Goal: Information Seeking & Learning: Learn about a topic

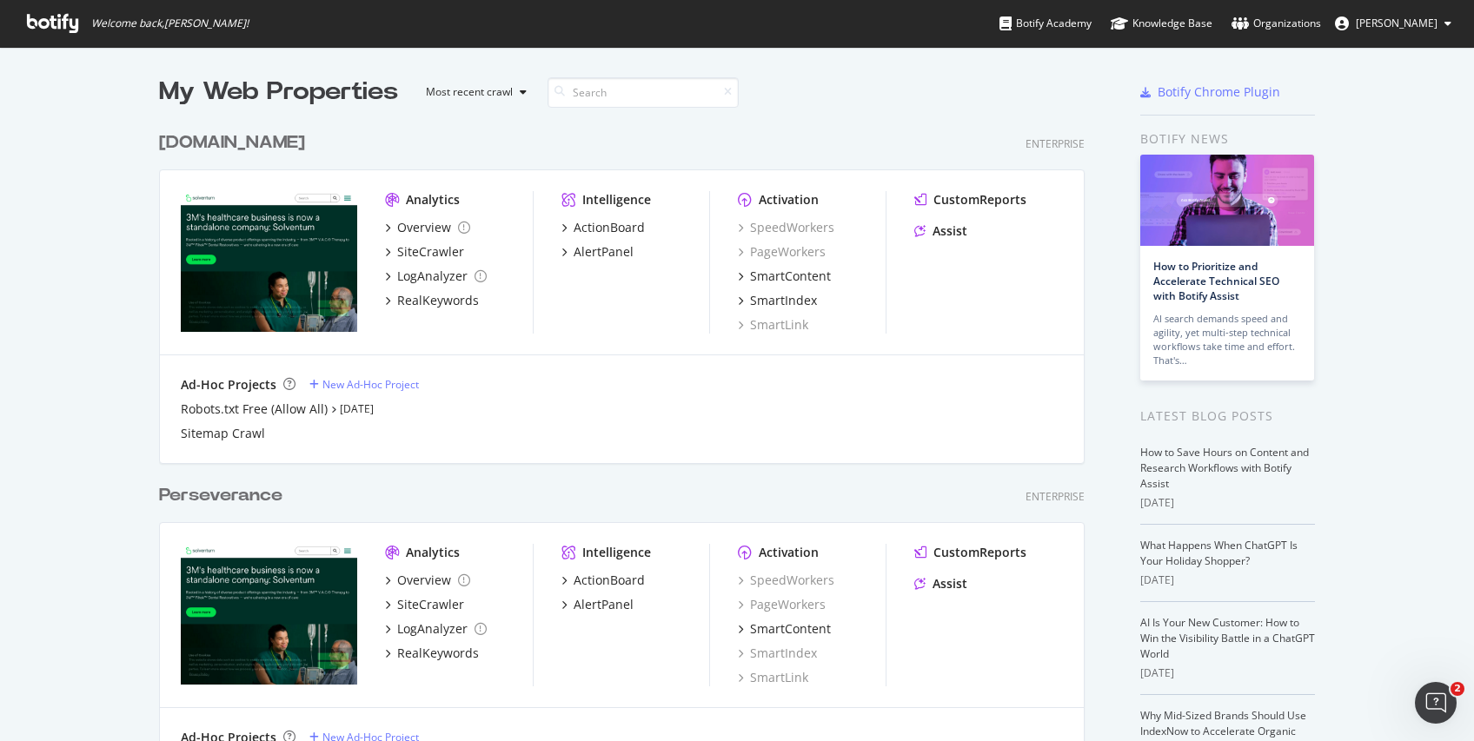
click at [1460, 539] on div "My Web Properties Most recent crawl [DOMAIN_NAME] Enterprise Analytics Overview…" at bounding box center [737, 749] width 1474 height 1404
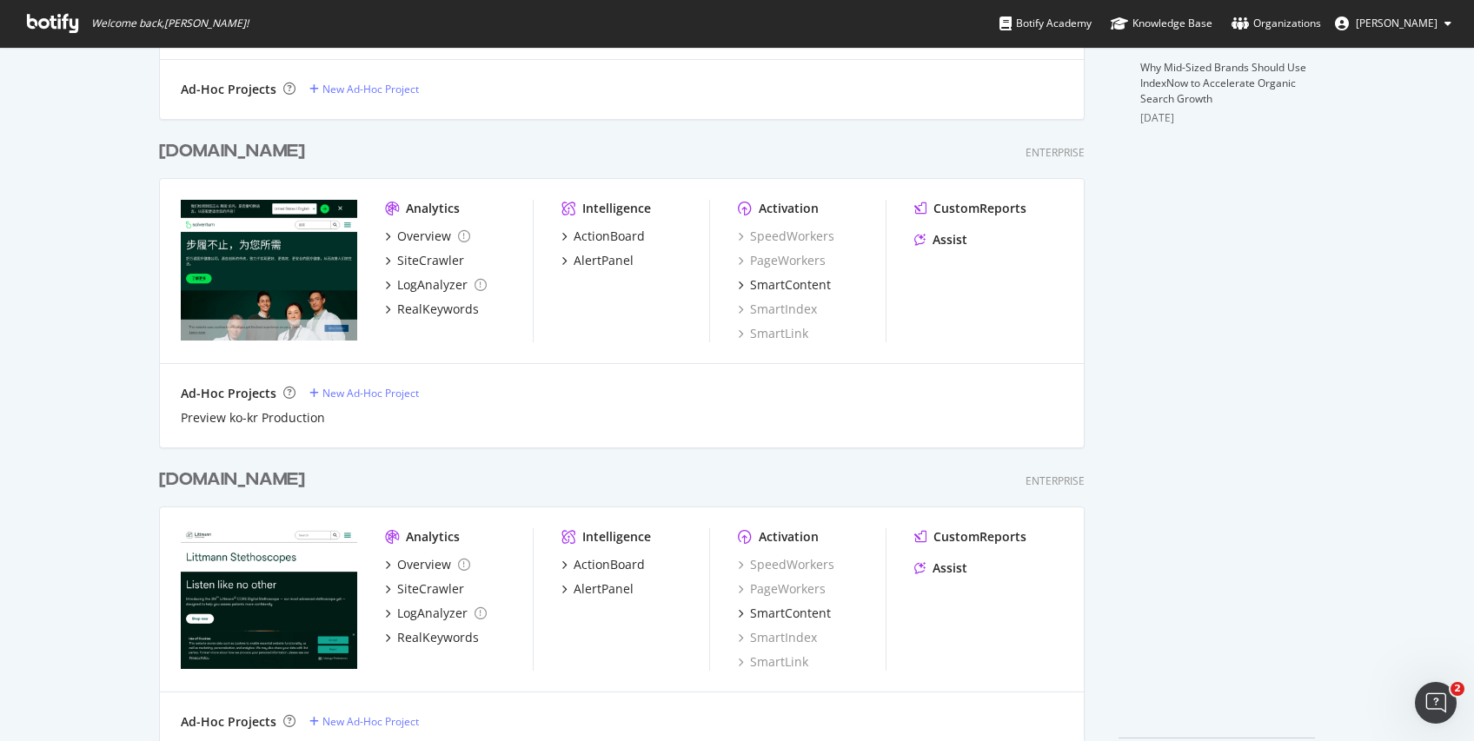
click at [256, 156] on div "[DOMAIN_NAME]" at bounding box center [232, 151] width 146 height 25
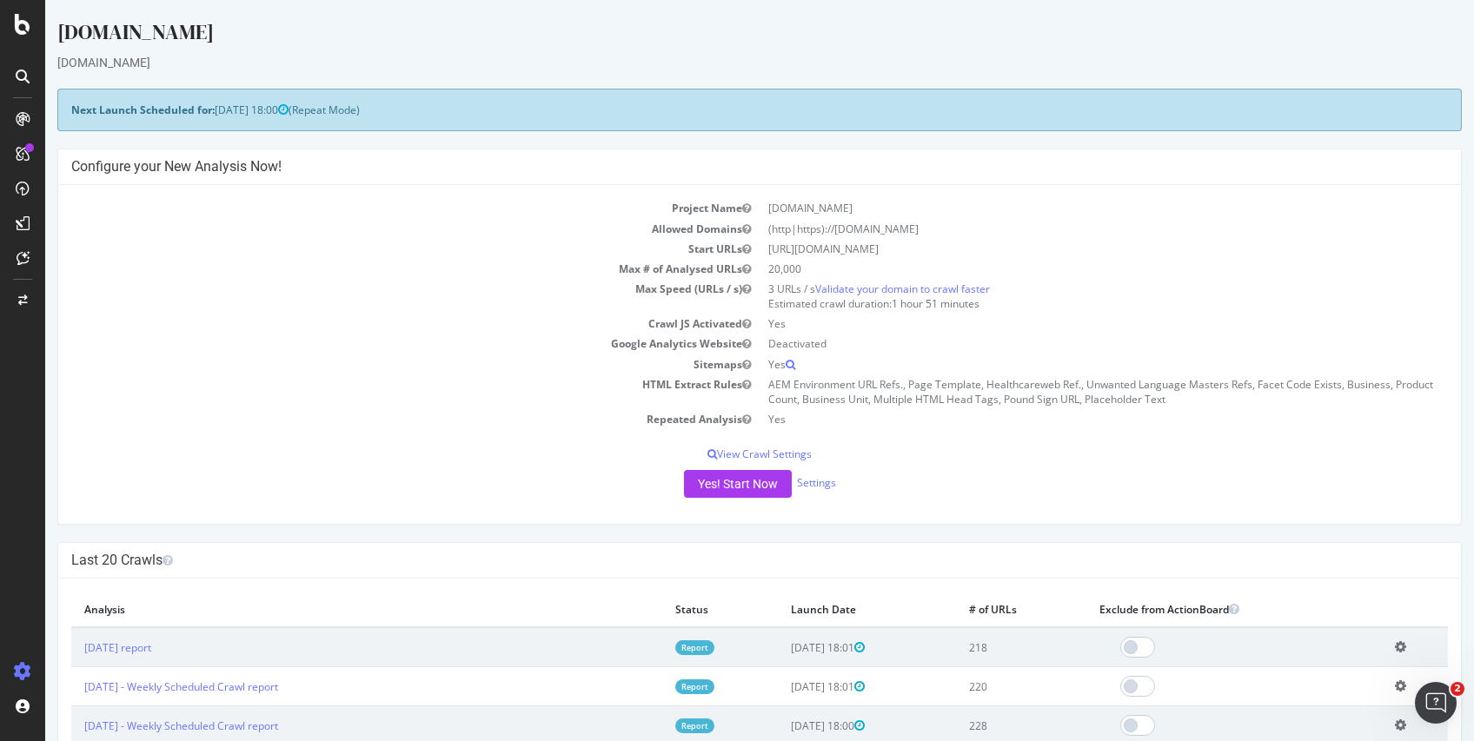
click at [1395, 649] on icon at bounding box center [1400, 646] width 11 height 13
click at [1315, 670] on link "Add name" at bounding box center [1336, 672] width 139 height 23
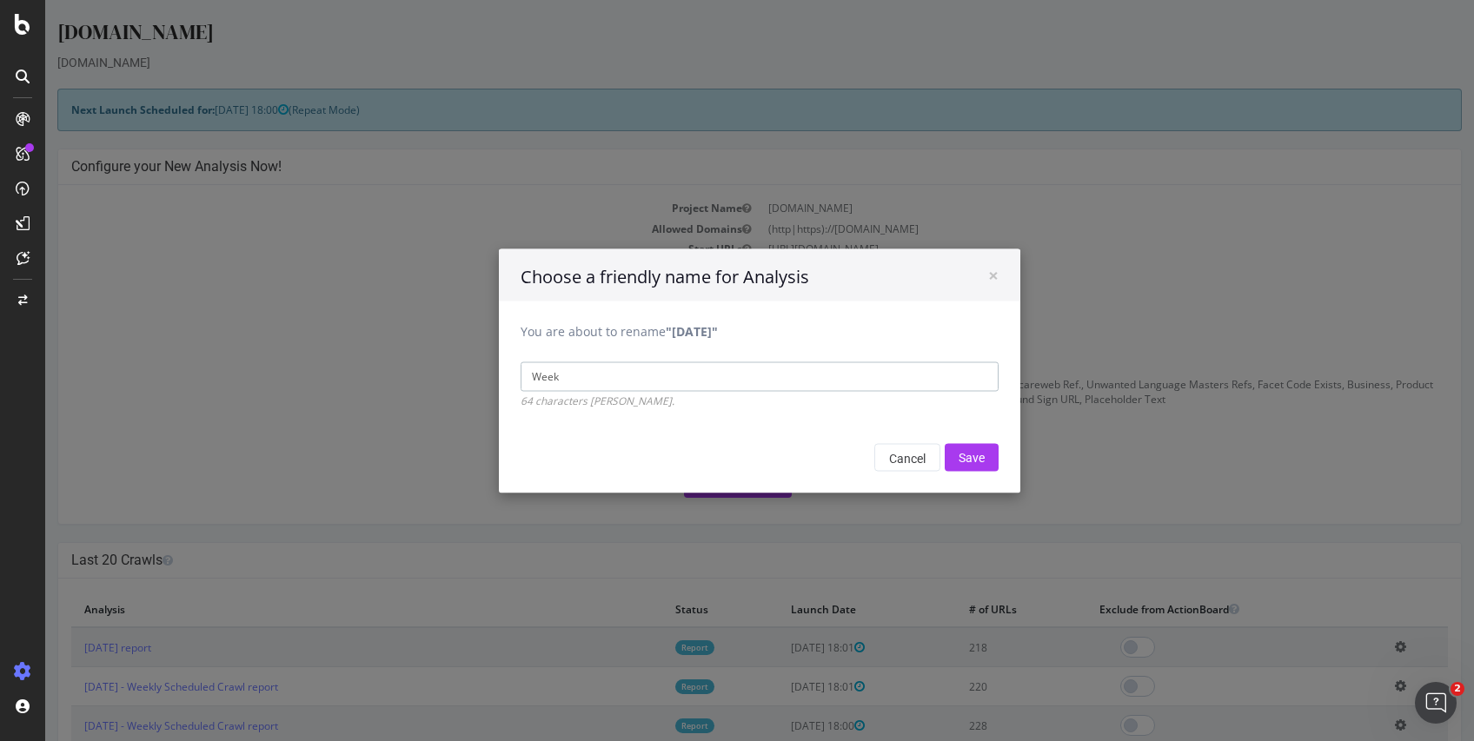
type input "Weekly Scheduled Crawl"
click at [972, 455] on input "Save" at bounding box center [972, 457] width 54 height 28
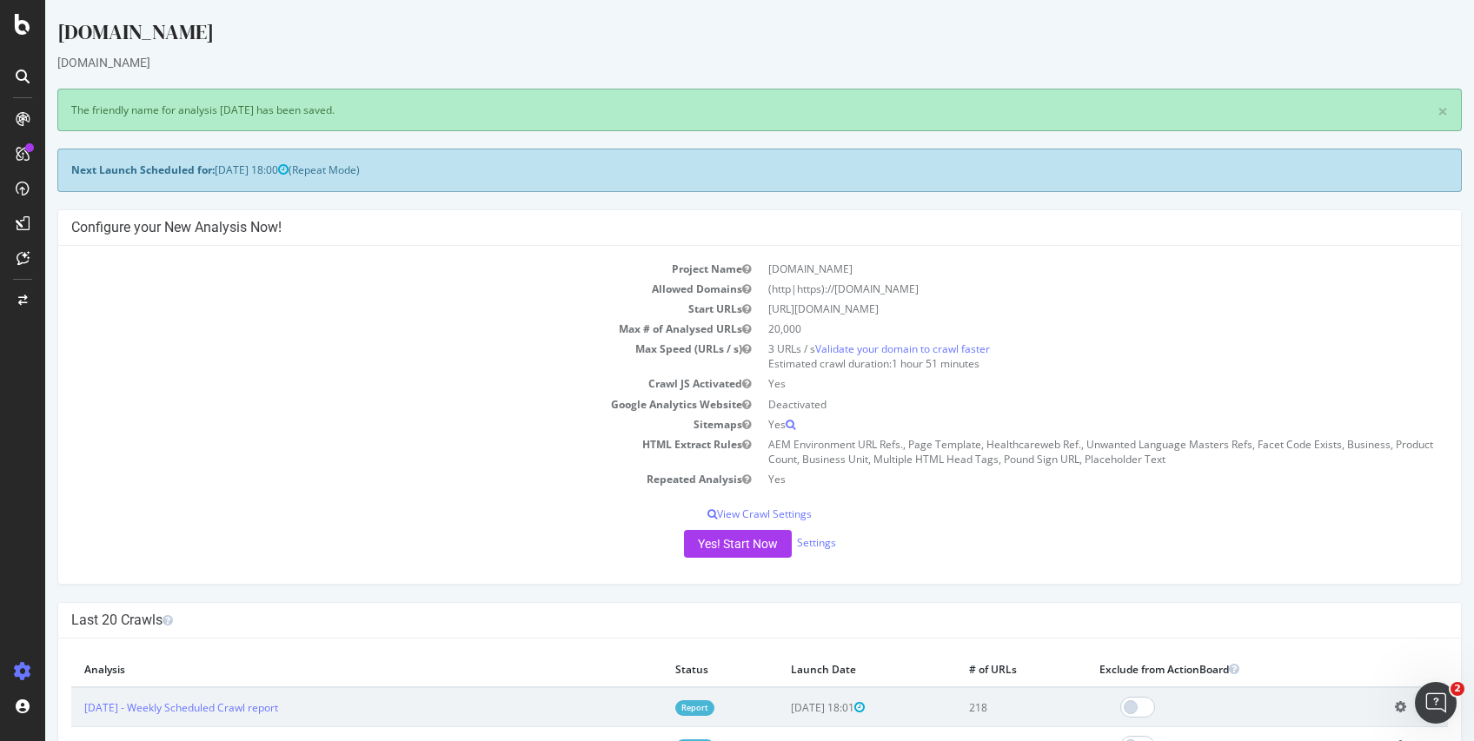
click at [20, 109] on div at bounding box center [23, 119] width 28 height 28
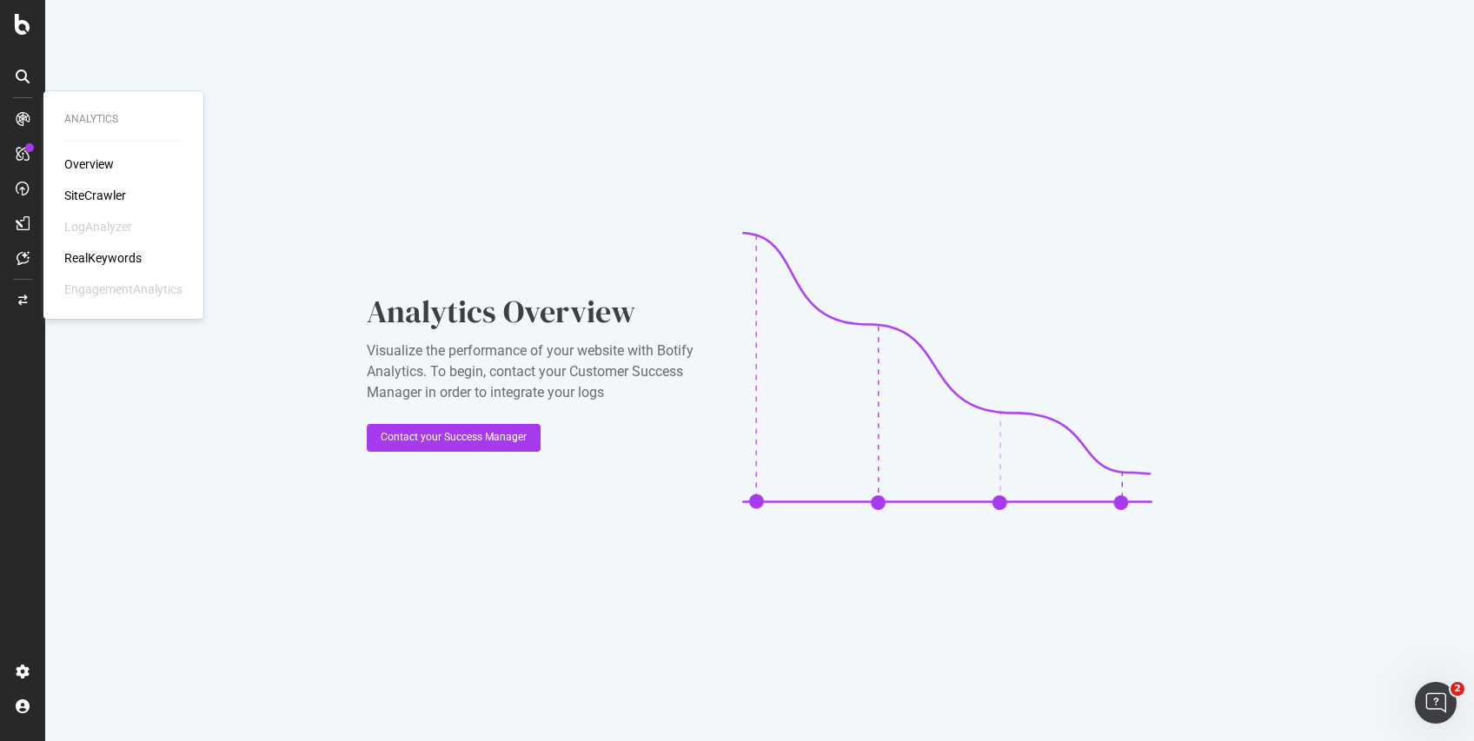
click at [84, 189] on div "SiteCrawler" at bounding box center [95, 195] width 62 height 17
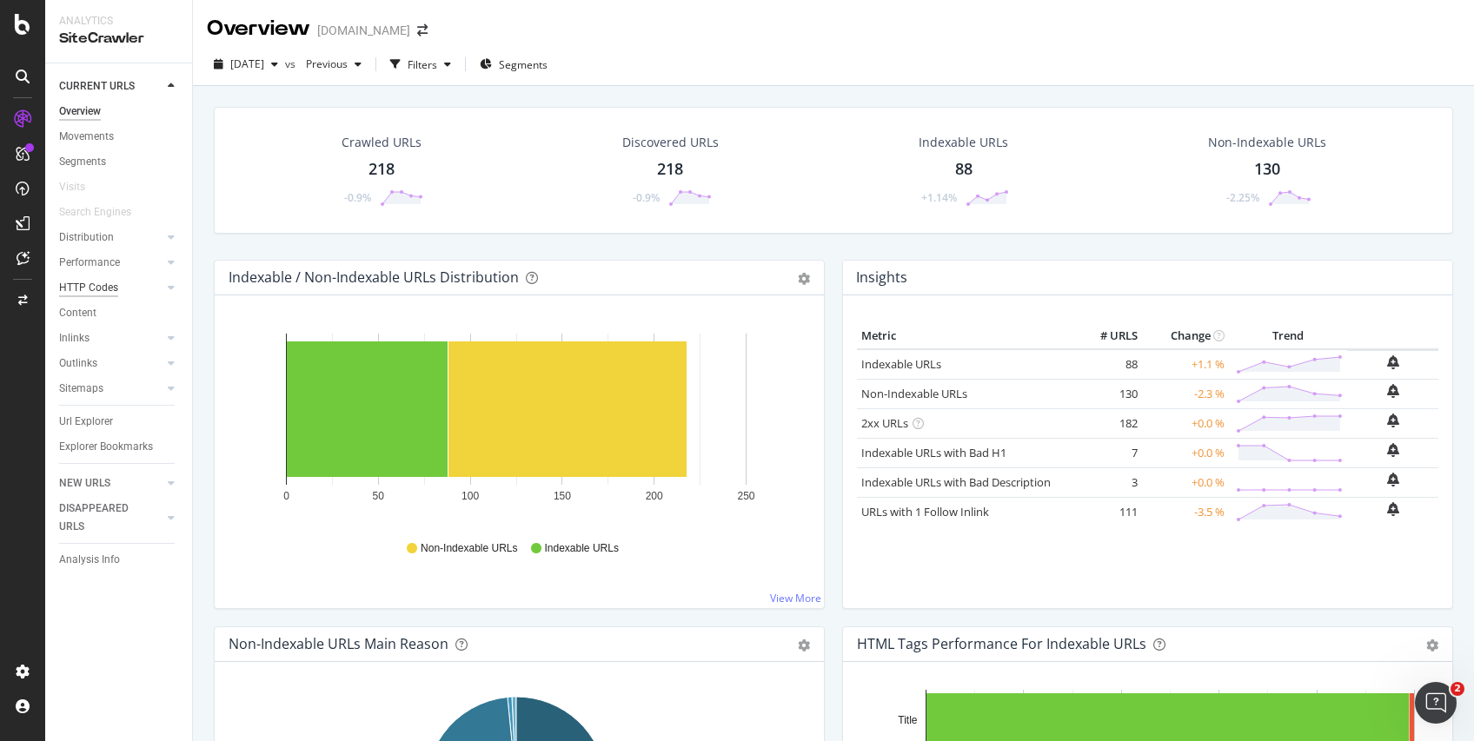
click at [99, 295] on div "HTTP Codes" at bounding box center [88, 288] width 59 height 18
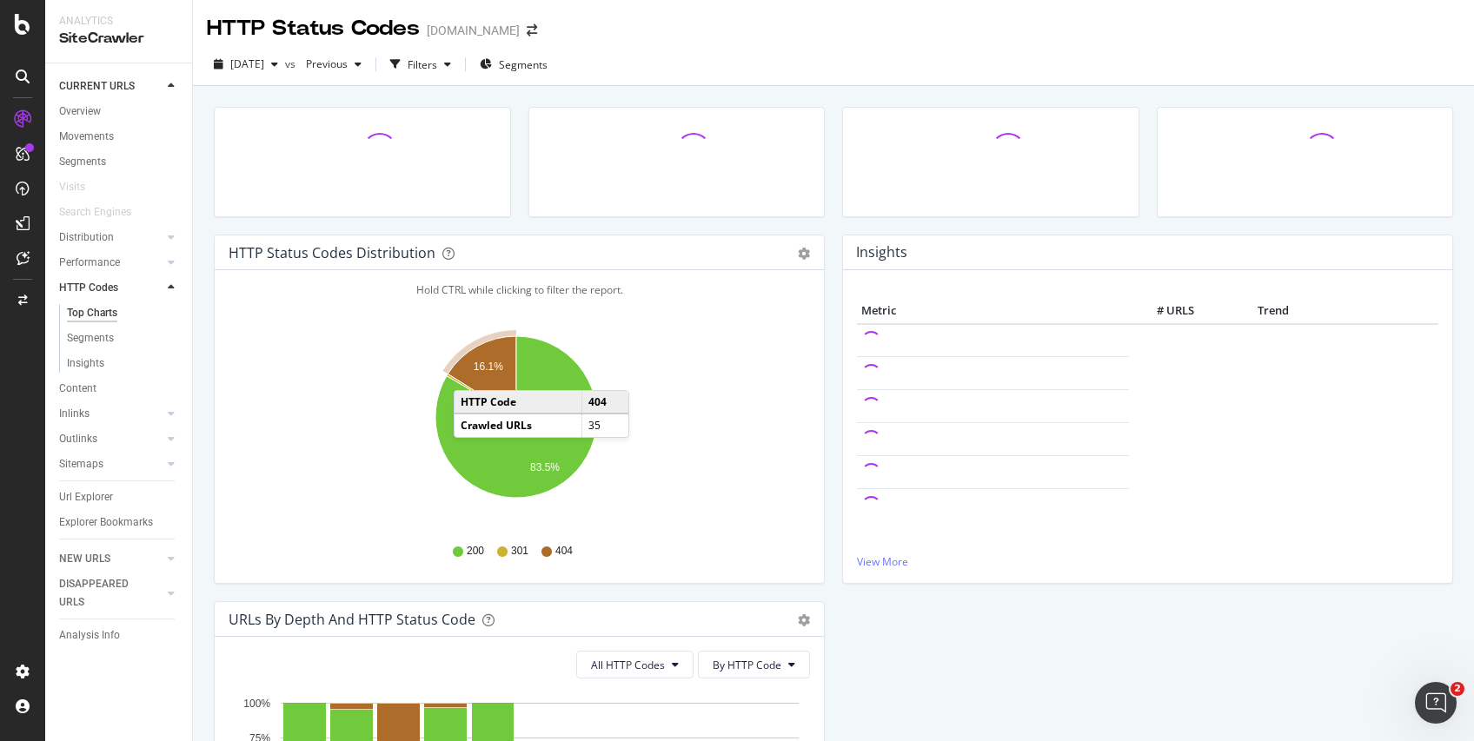
click at [471, 373] on icon "A chart." at bounding box center [482, 376] width 69 height 81
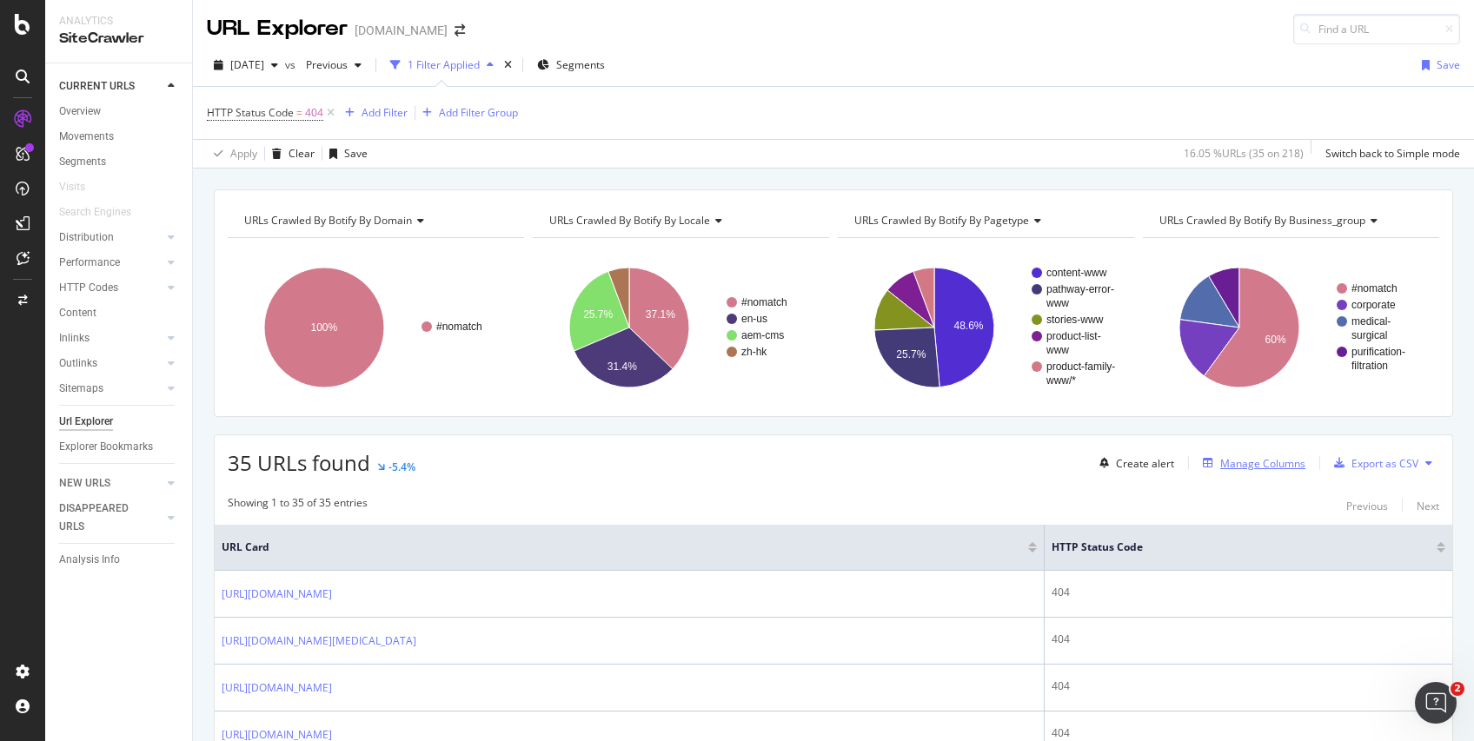
click at [1250, 461] on div "Manage Columns" at bounding box center [1262, 463] width 85 height 15
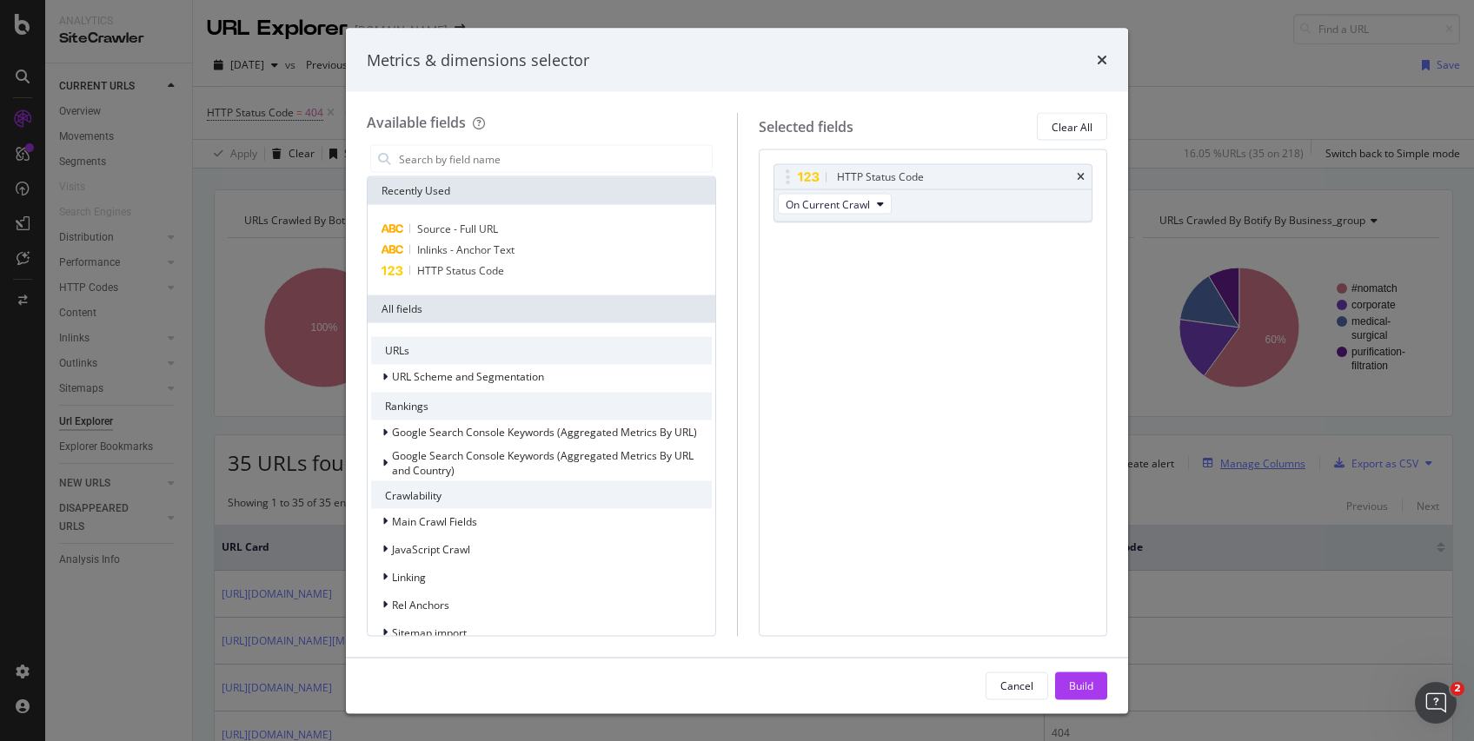
click at [1250, 461] on div "Metrics & dimensions selector Available fields Recently Used Source - Full URL …" at bounding box center [737, 370] width 1474 height 741
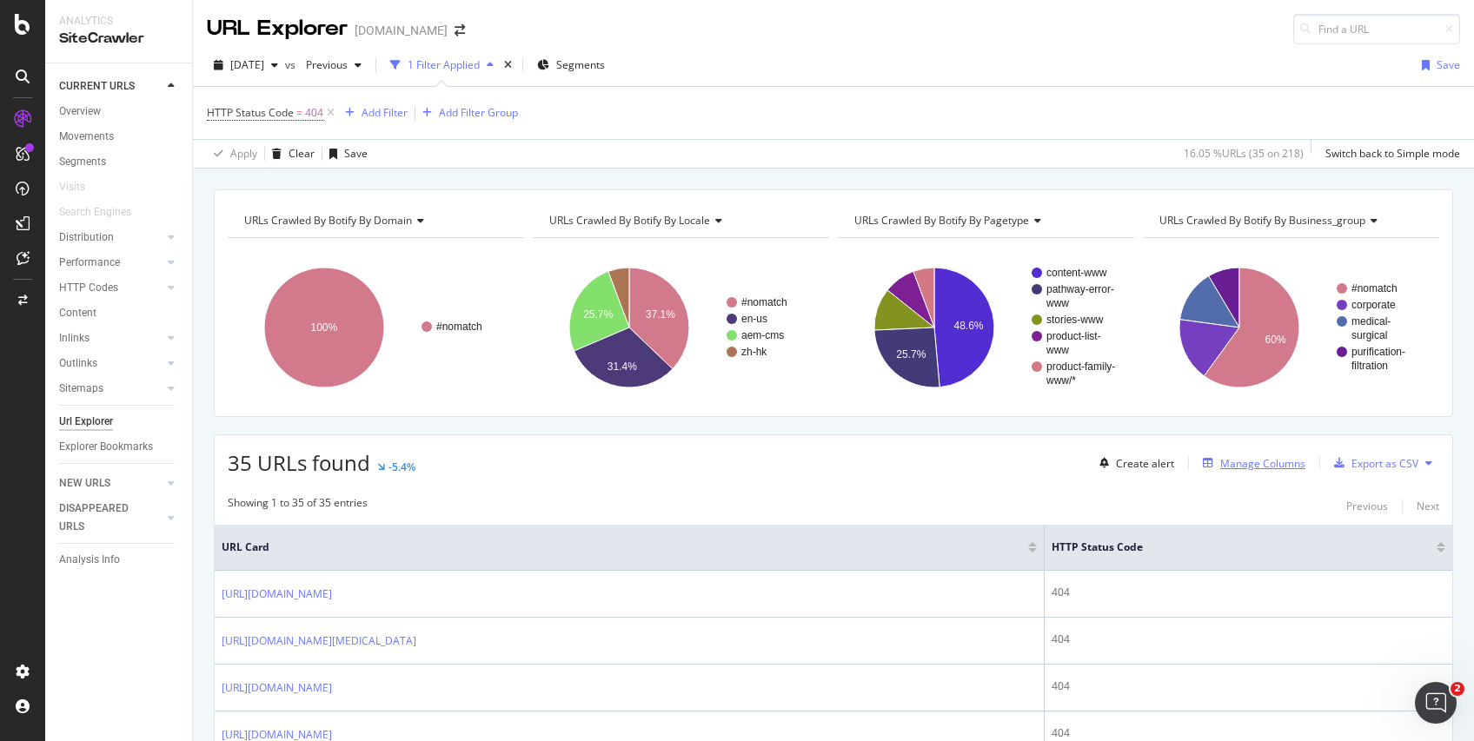
click at [1250, 461] on div "Manage Columns" at bounding box center [1262, 463] width 85 height 15
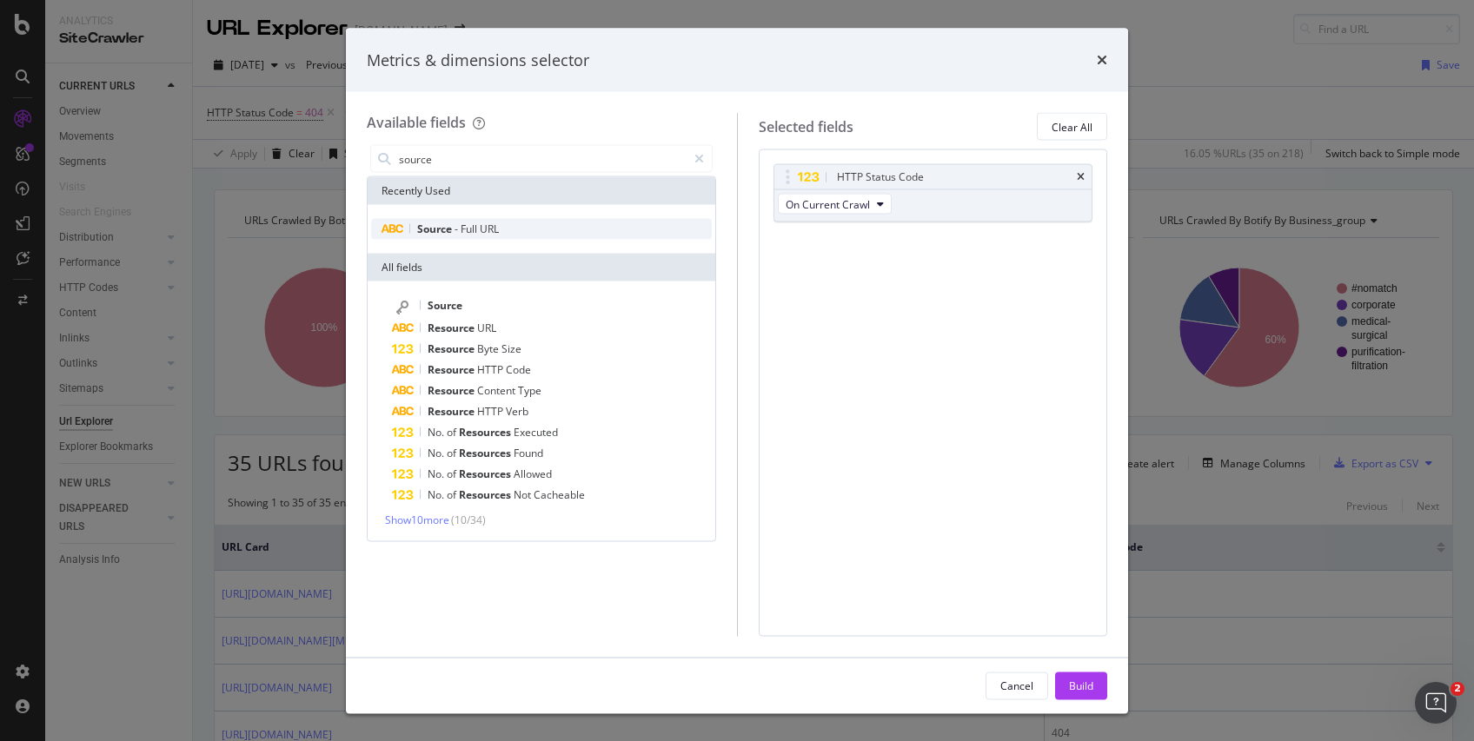
click at [509, 235] on div "Source - Full URL" at bounding box center [541, 229] width 341 height 21
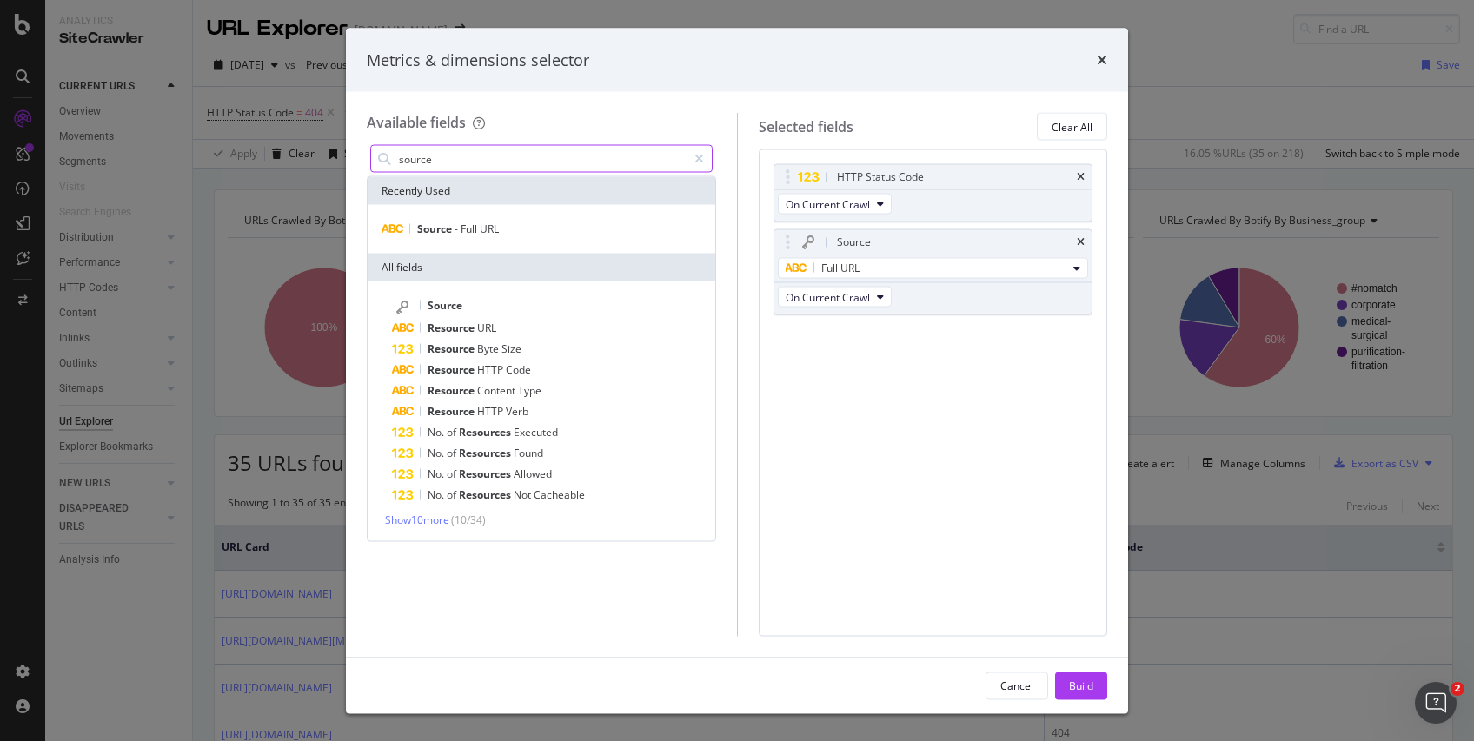
click at [435, 156] on input "source" at bounding box center [541, 159] width 289 height 26
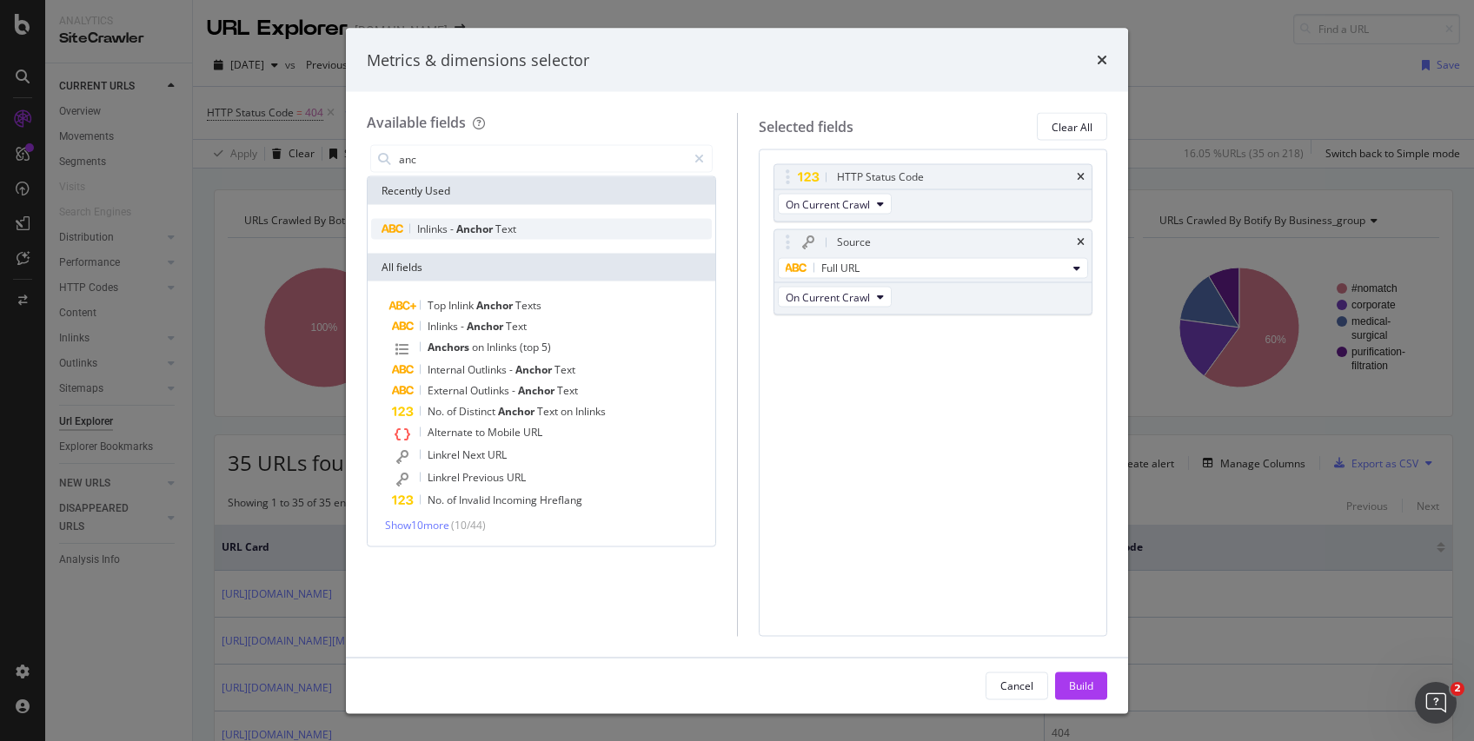
click at [463, 222] on span "Anchor" at bounding box center [475, 229] width 39 height 15
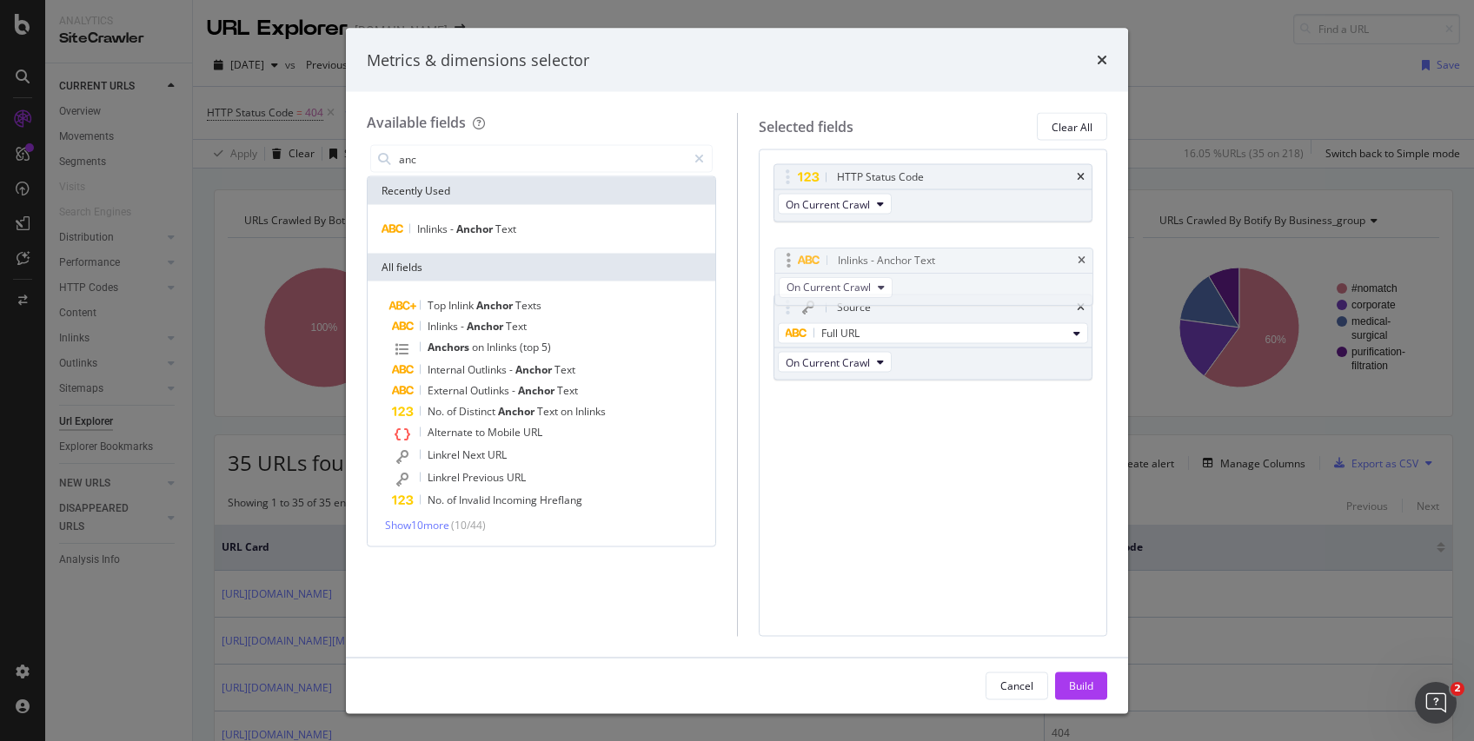
drag, startPoint x: 790, startPoint y: 340, endPoint x: 791, endPoint y: 265, distance: 74.7
click at [791, 265] on body "Analytics SiteCrawler CURRENT URLS Overview Movements Segments Visits Search En…" at bounding box center [737, 370] width 1474 height 741
click at [428, 162] on input "anc" at bounding box center [541, 159] width 289 height 26
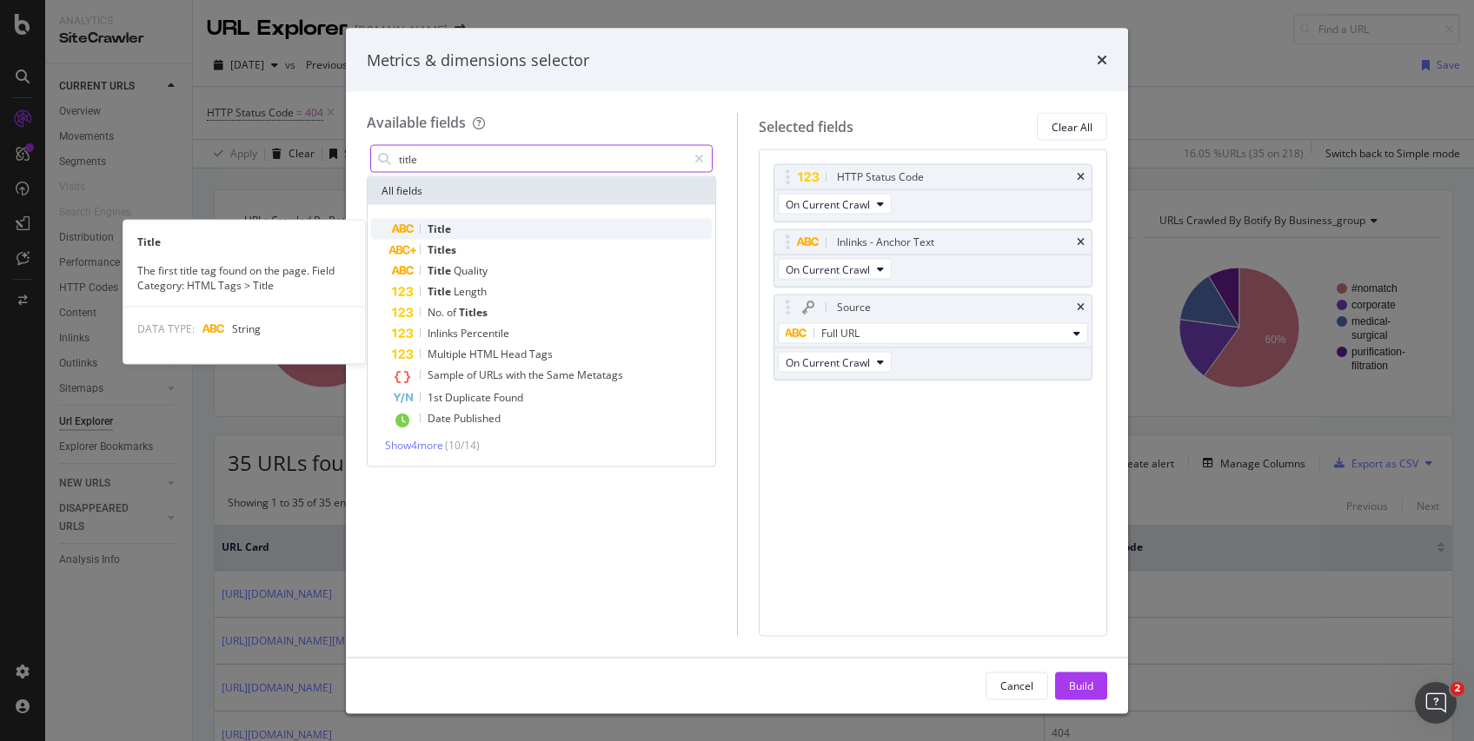
type input "title"
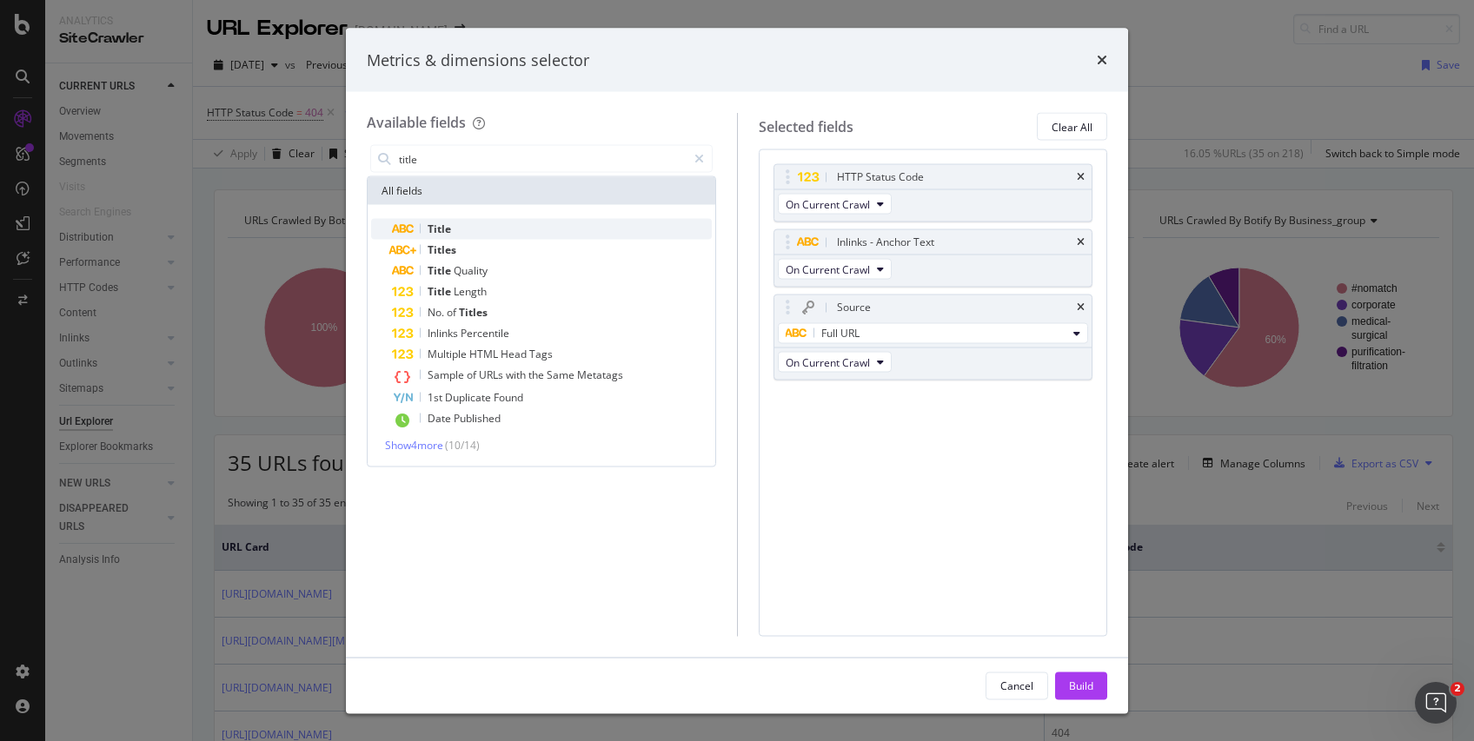
click at [443, 233] on span "Title" at bounding box center [439, 229] width 23 height 15
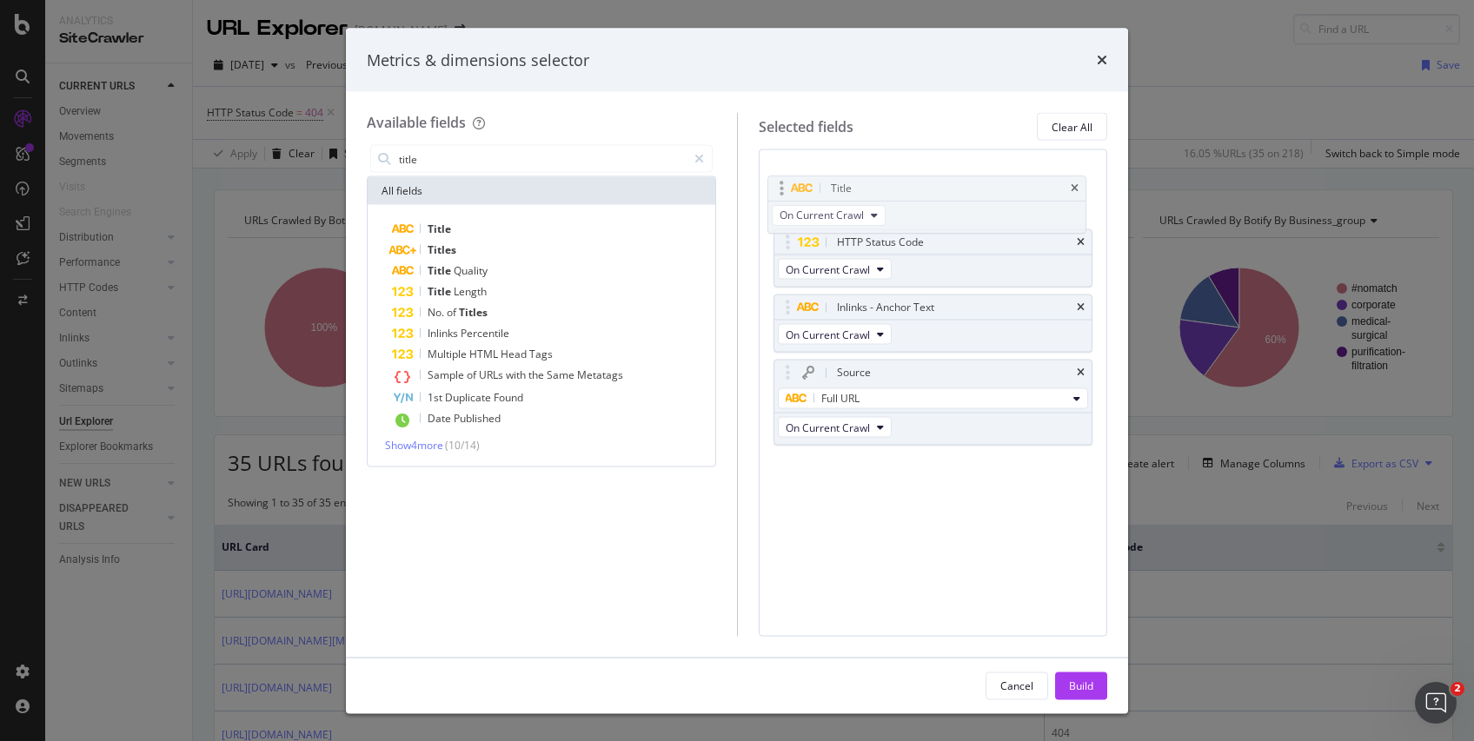
drag, startPoint x: 784, startPoint y: 393, endPoint x: 778, endPoint y: 181, distance: 212.1
click at [778, 181] on body "Analytics SiteCrawler CURRENT URLS Overview Movements Segments Visits Search En…" at bounding box center [737, 370] width 1474 height 741
click at [1086, 689] on div "Build" at bounding box center [1081, 685] width 24 height 15
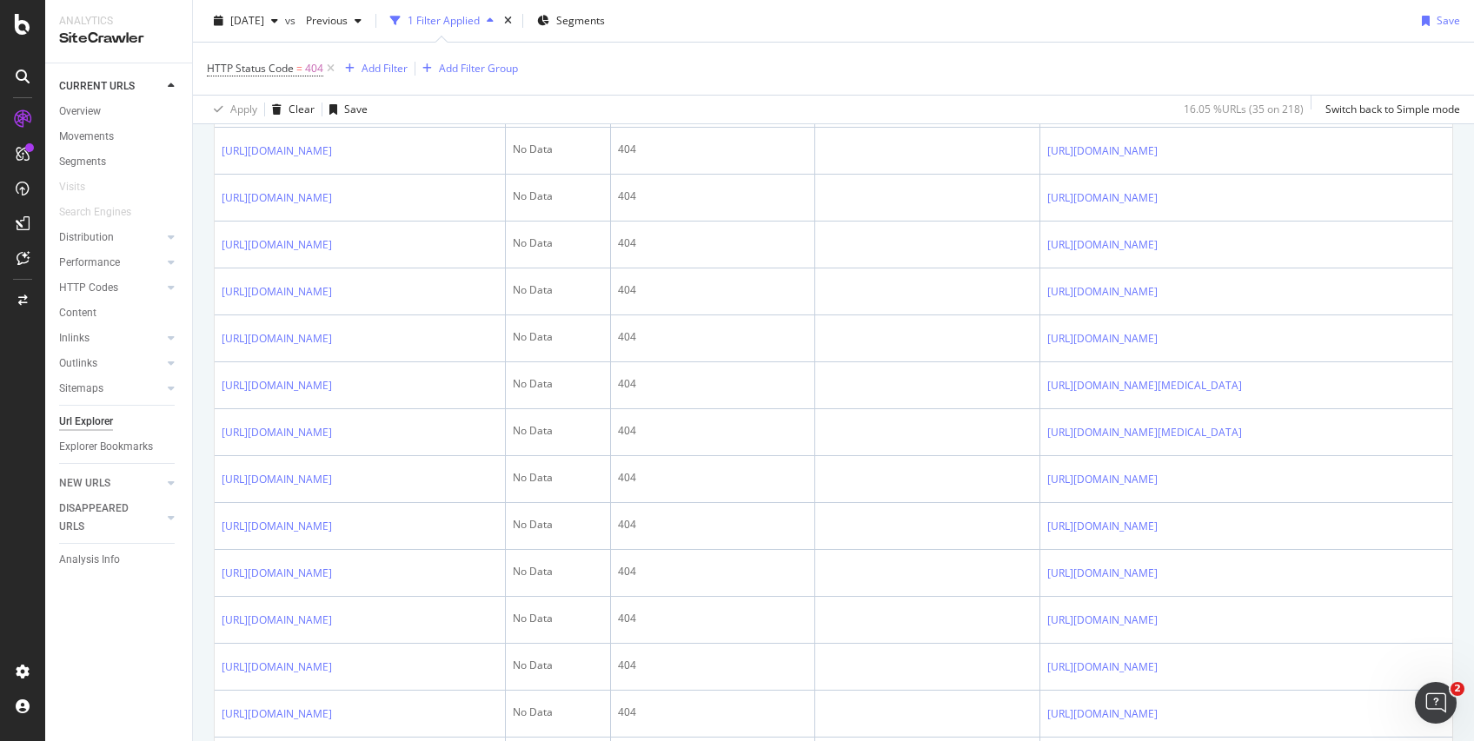
scroll to position [2593, 0]
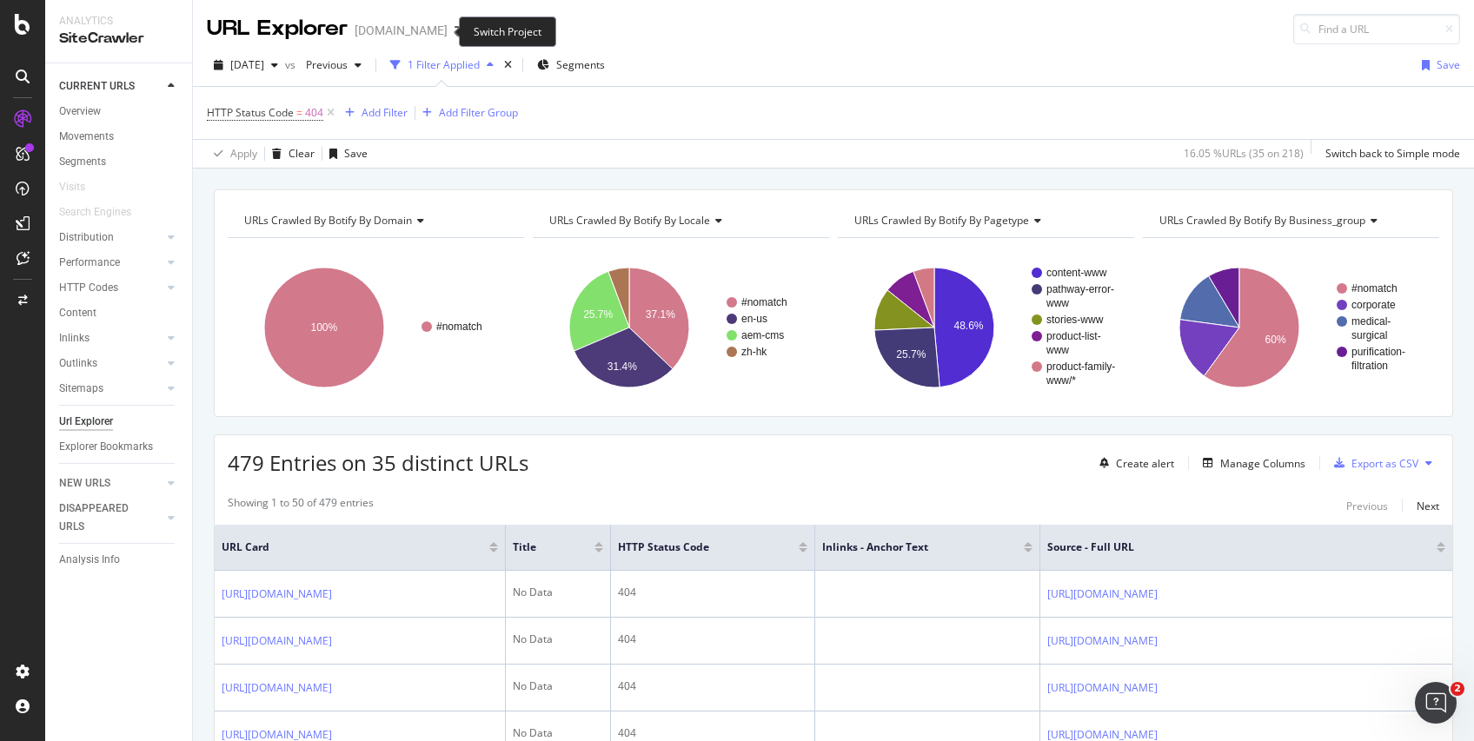
click at [448, 33] on span at bounding box center [460, 30] width 24 height 12
click at [454, 33] on icon "arrow-right-arrow-left" at bounding box center [459, 30] width 10 height 12
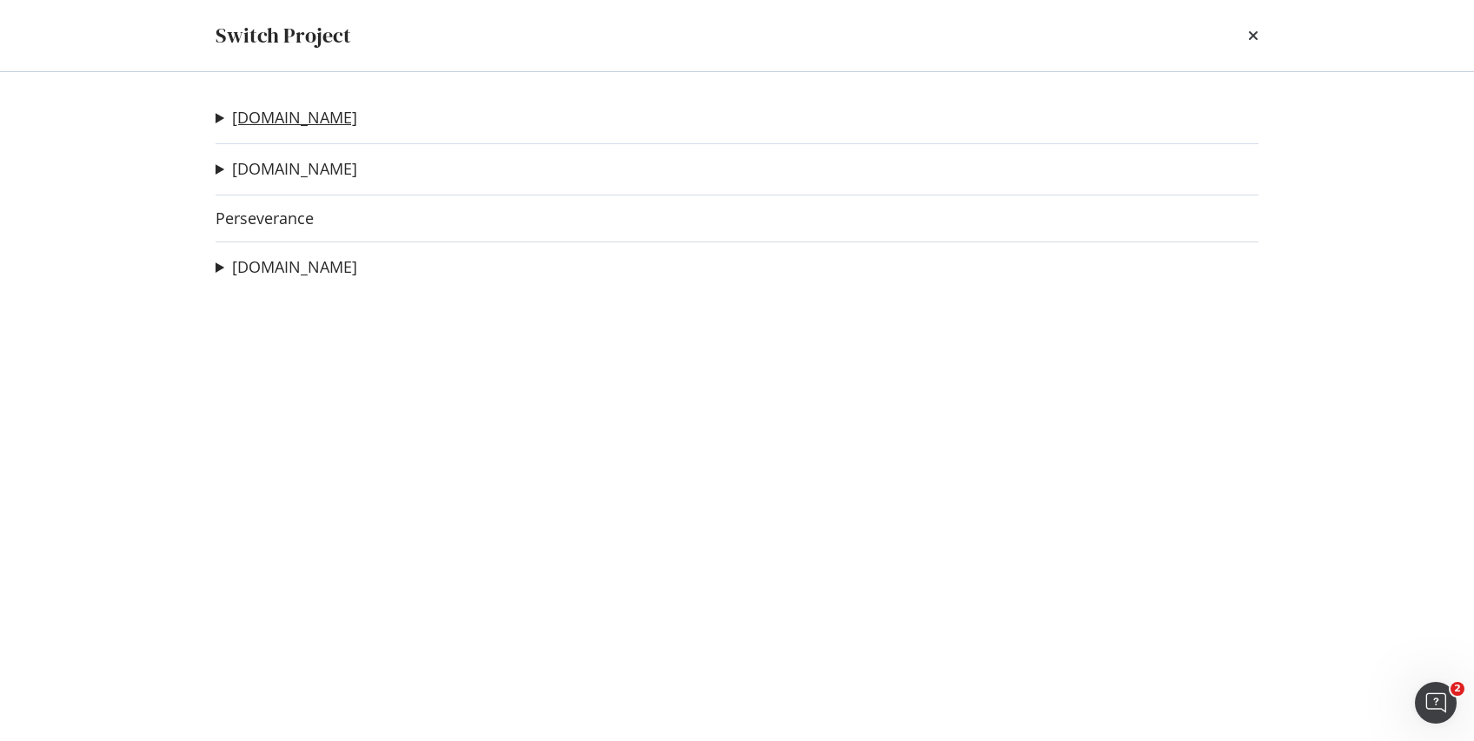
click at [336, 119] on link "[DOMAIN_NAME]" at bounding box center [294, 118] width 125 height 18
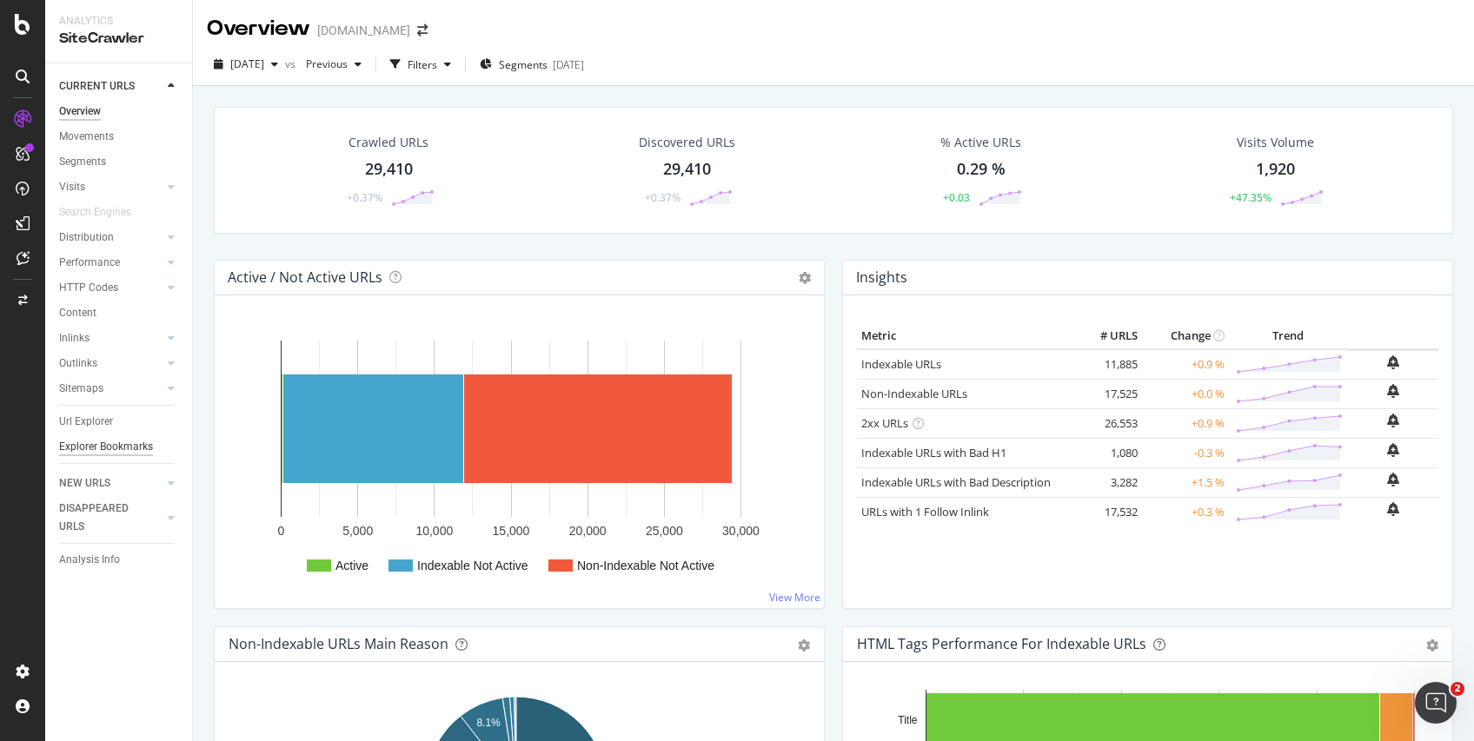
click at [125, 446] on div "Explorer Bookmarks" at bounding box center [106, 447] width 94 height 18
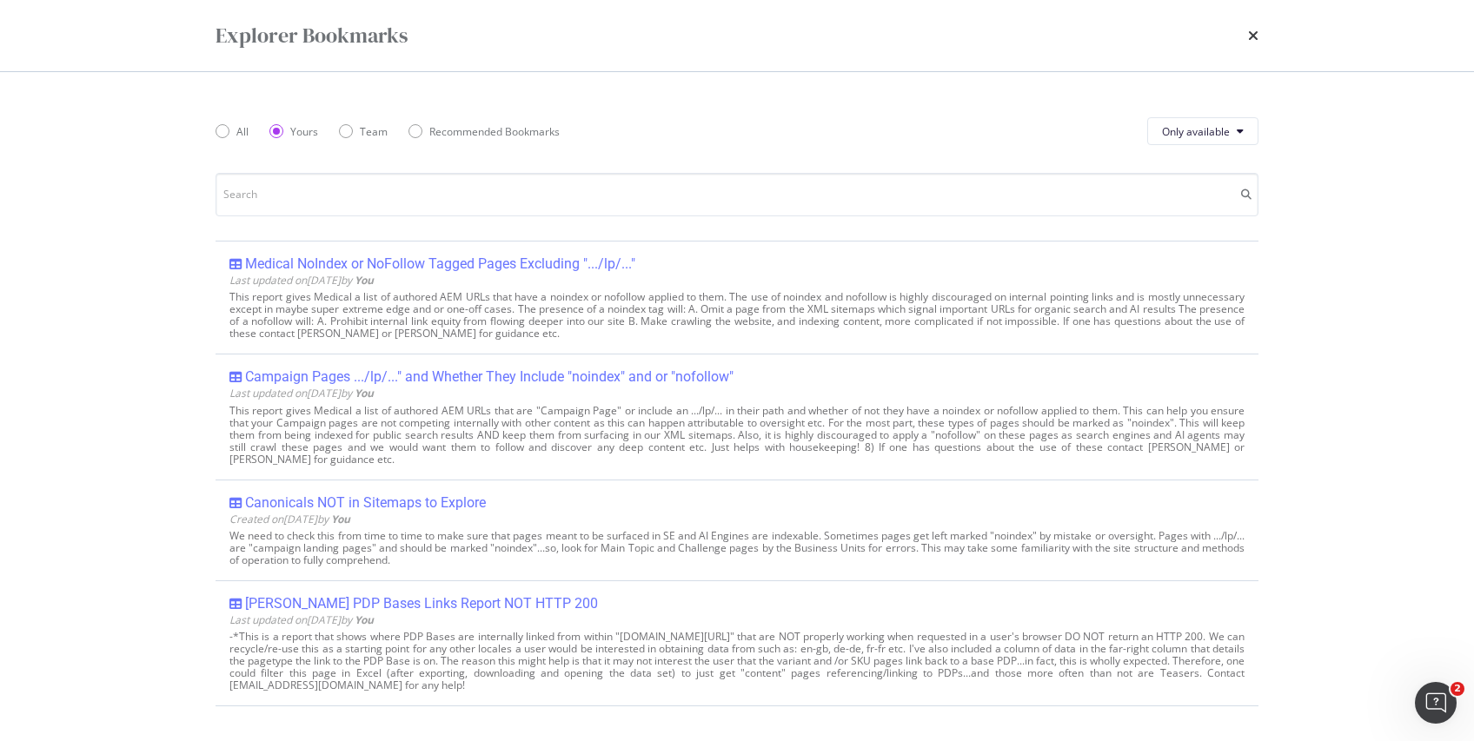
scroll to position [408, 0]
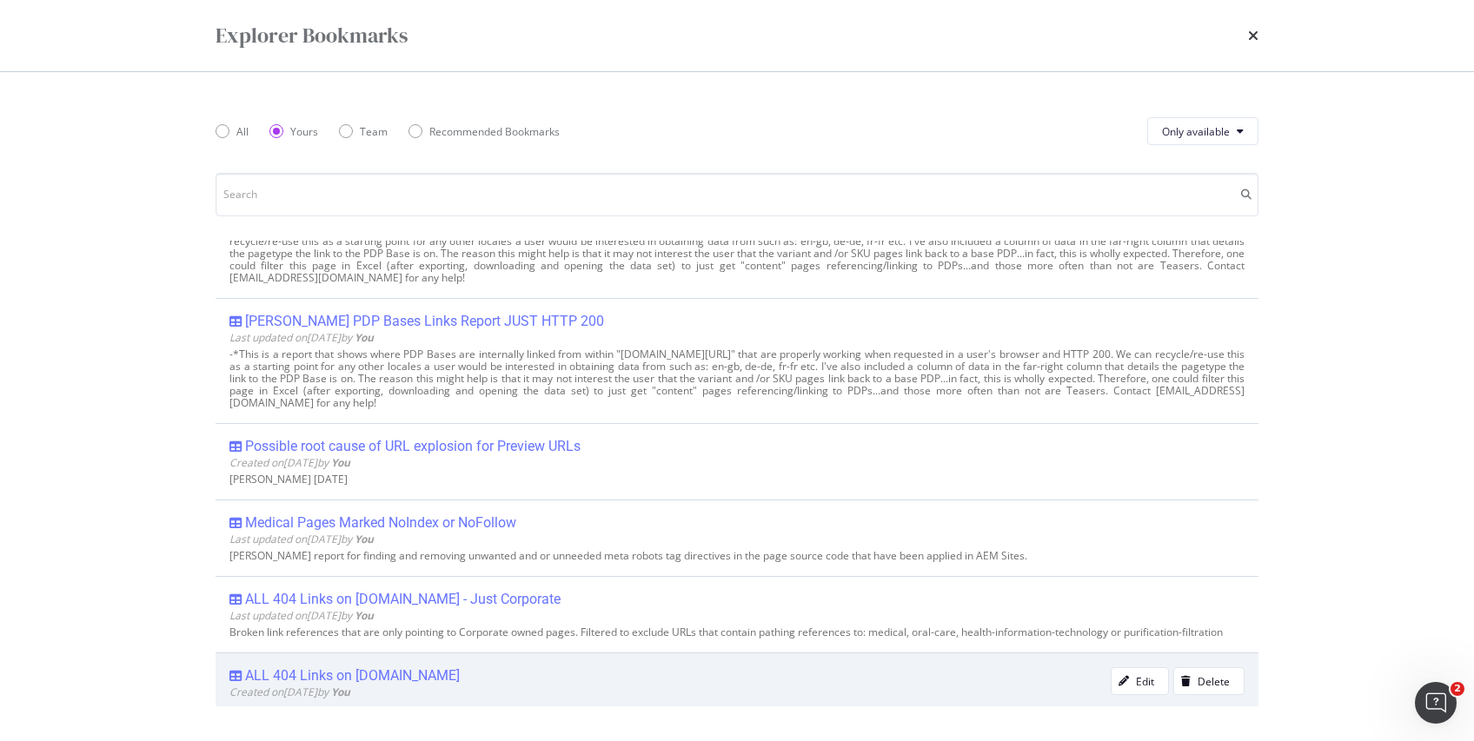
click at [449, 680] on div "ALL 404 Links on www.solventum.com" at bounding box center [352, 675] width 215 height 17
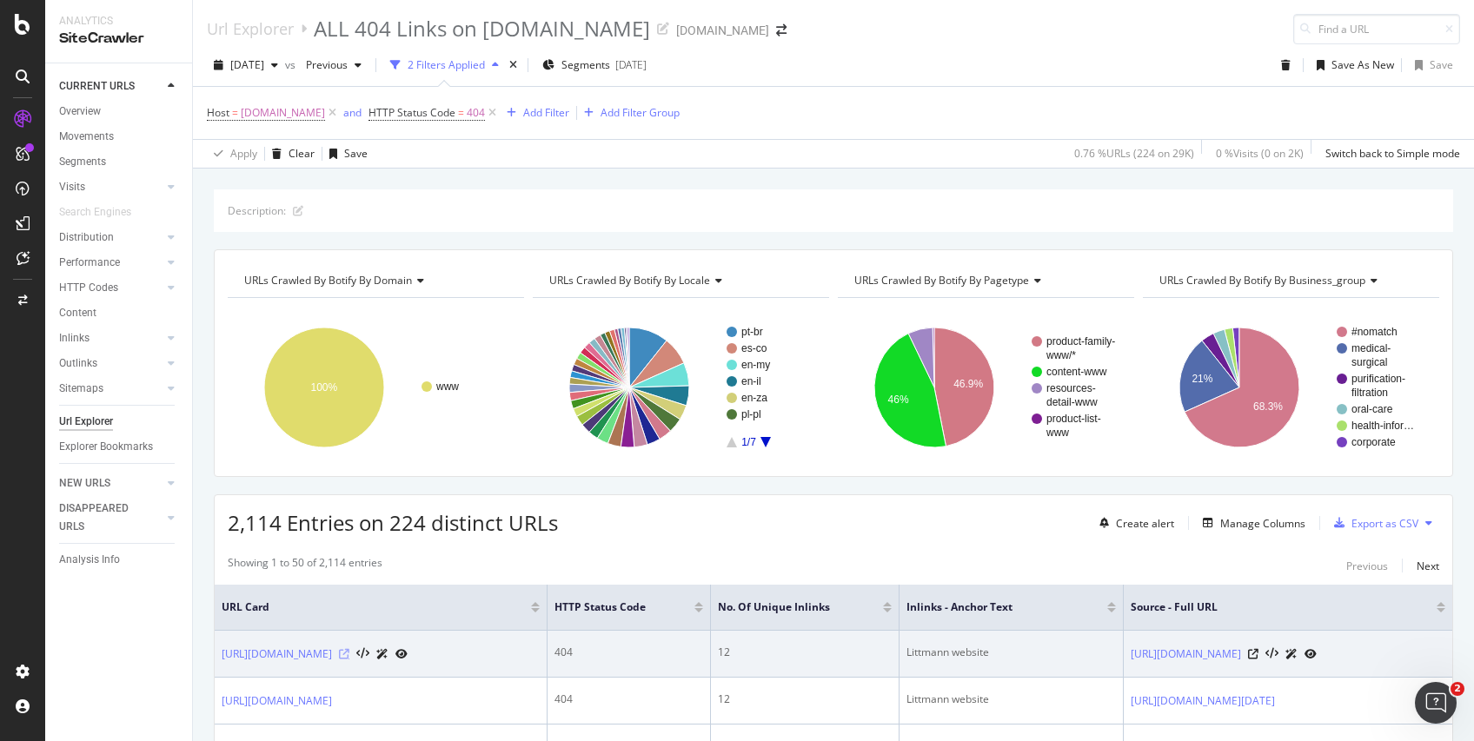
click at [349, 652] on icon at bounding box center [344, 654] width 10 height 10
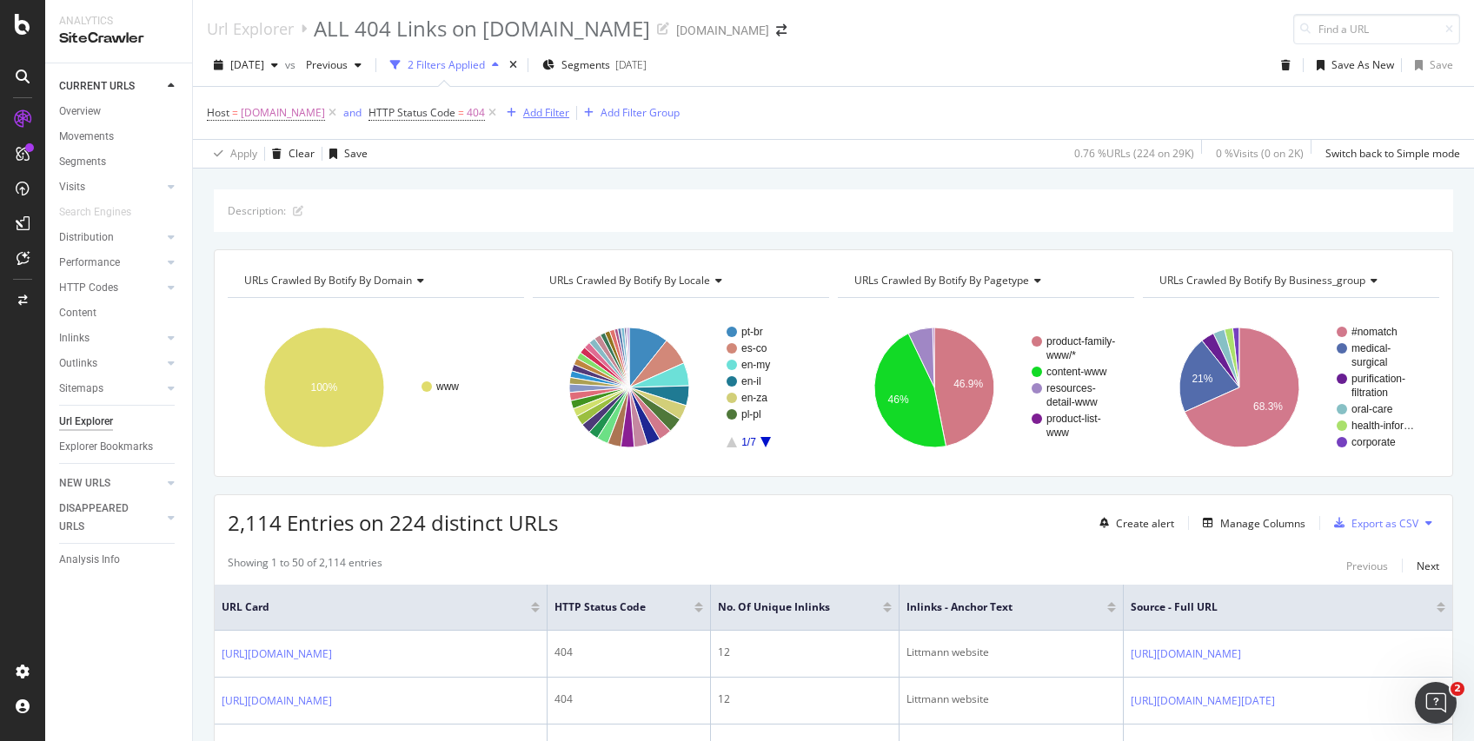
click at [569, 109] on div "Add Filter" at bounding box center [546, 112] width 46 height 15
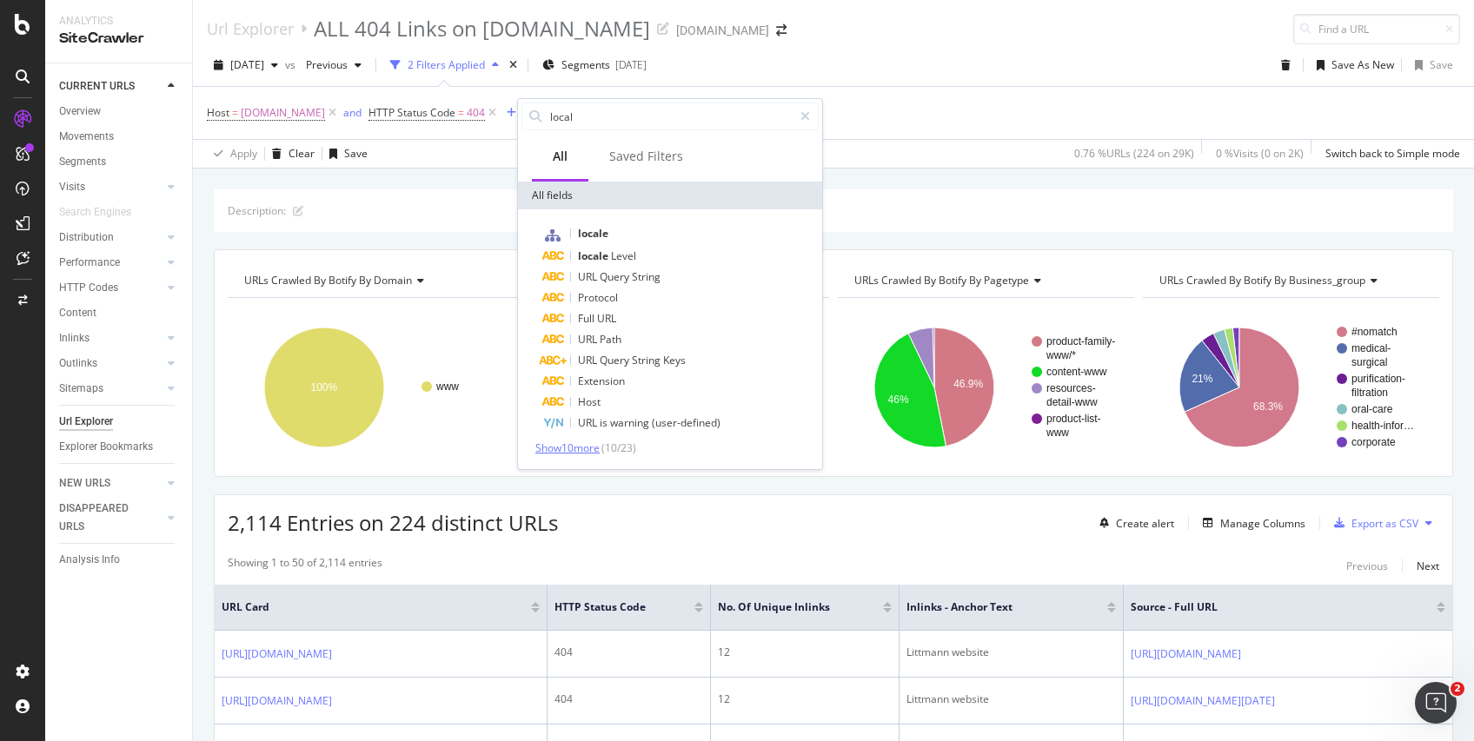
type input "local"
click at [560, 448] on span "Show 10 more" at bounding box center [567, 448] width 64 height 15
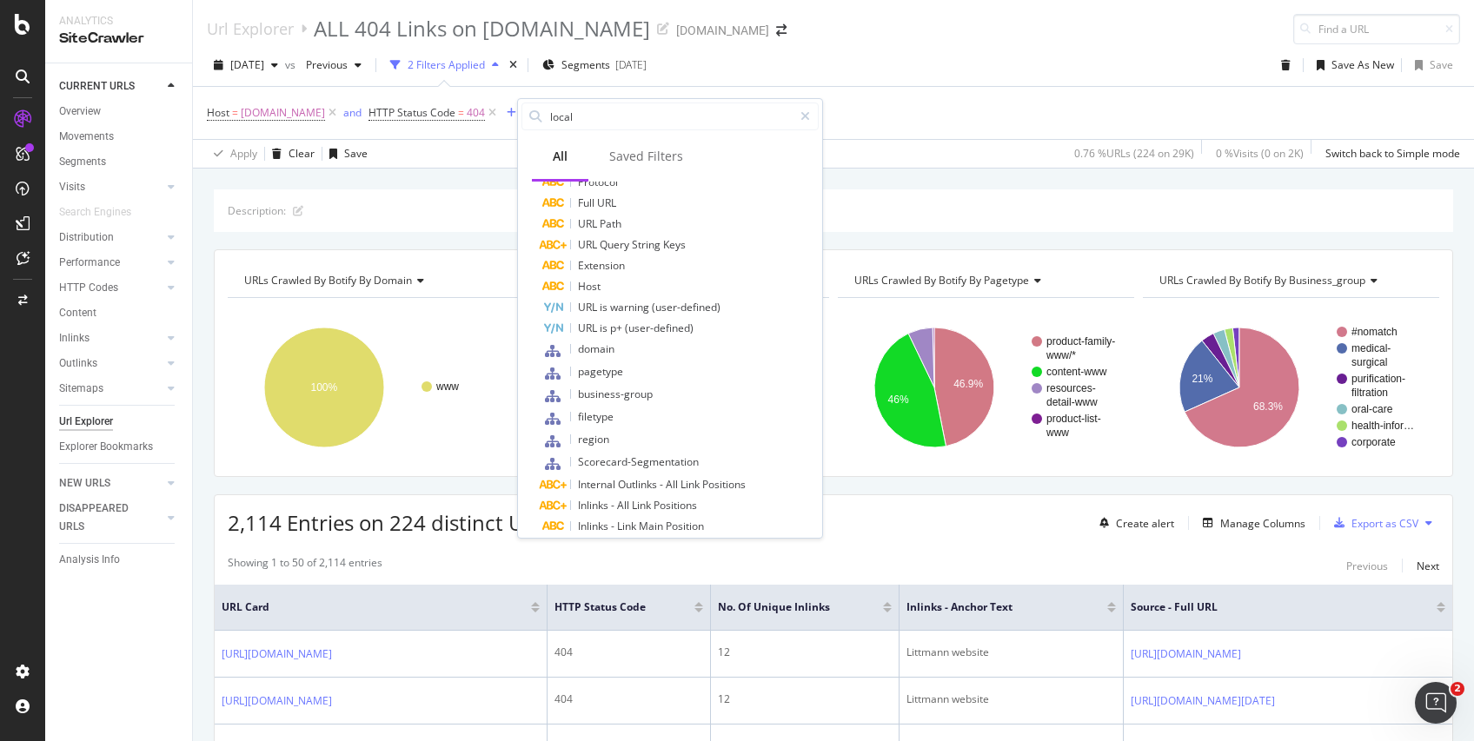
scroll to position [150, 0]
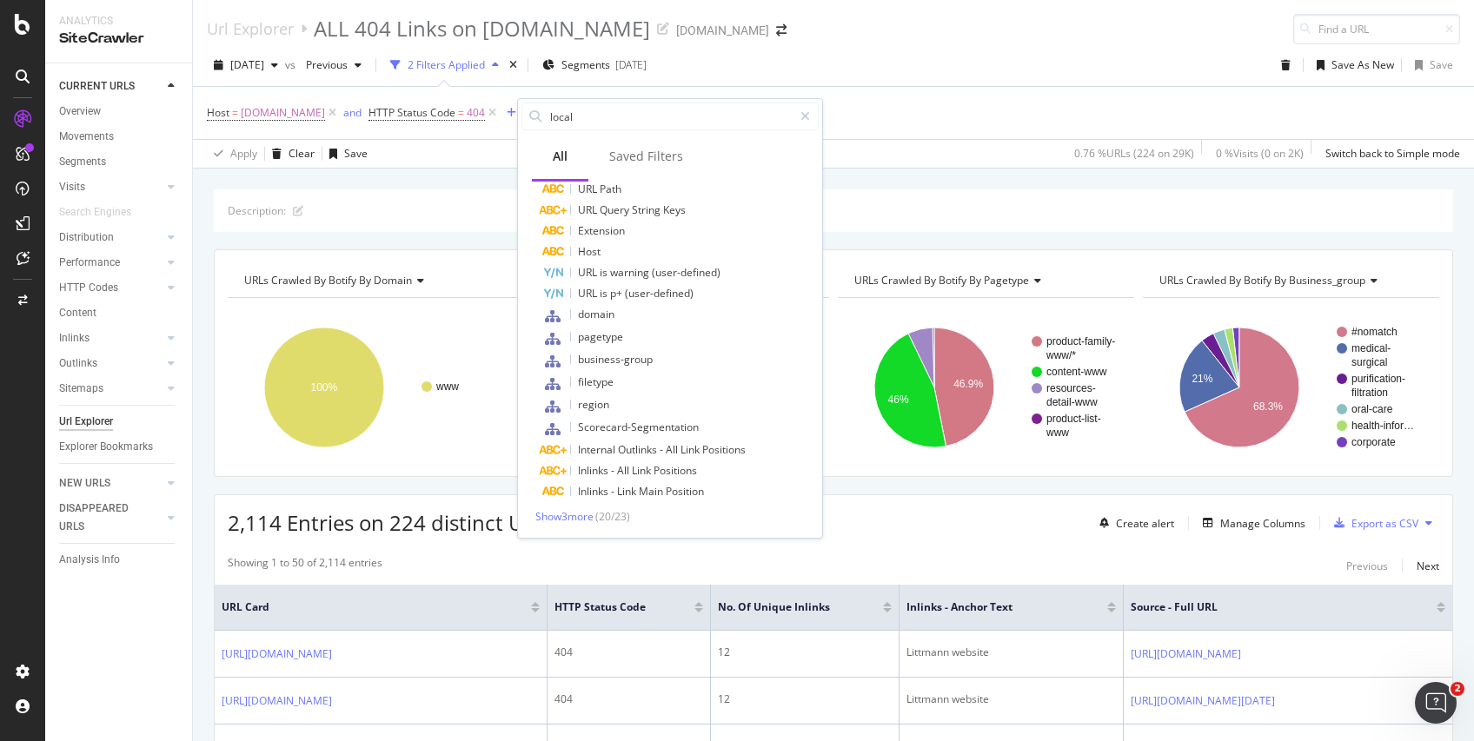
click at [866, 117] on div "Host = www.solventum.com and HTTP Status Code = 404 Add Filter Add Filter Group" at bounding box center [833, 113] width 1253 height 52
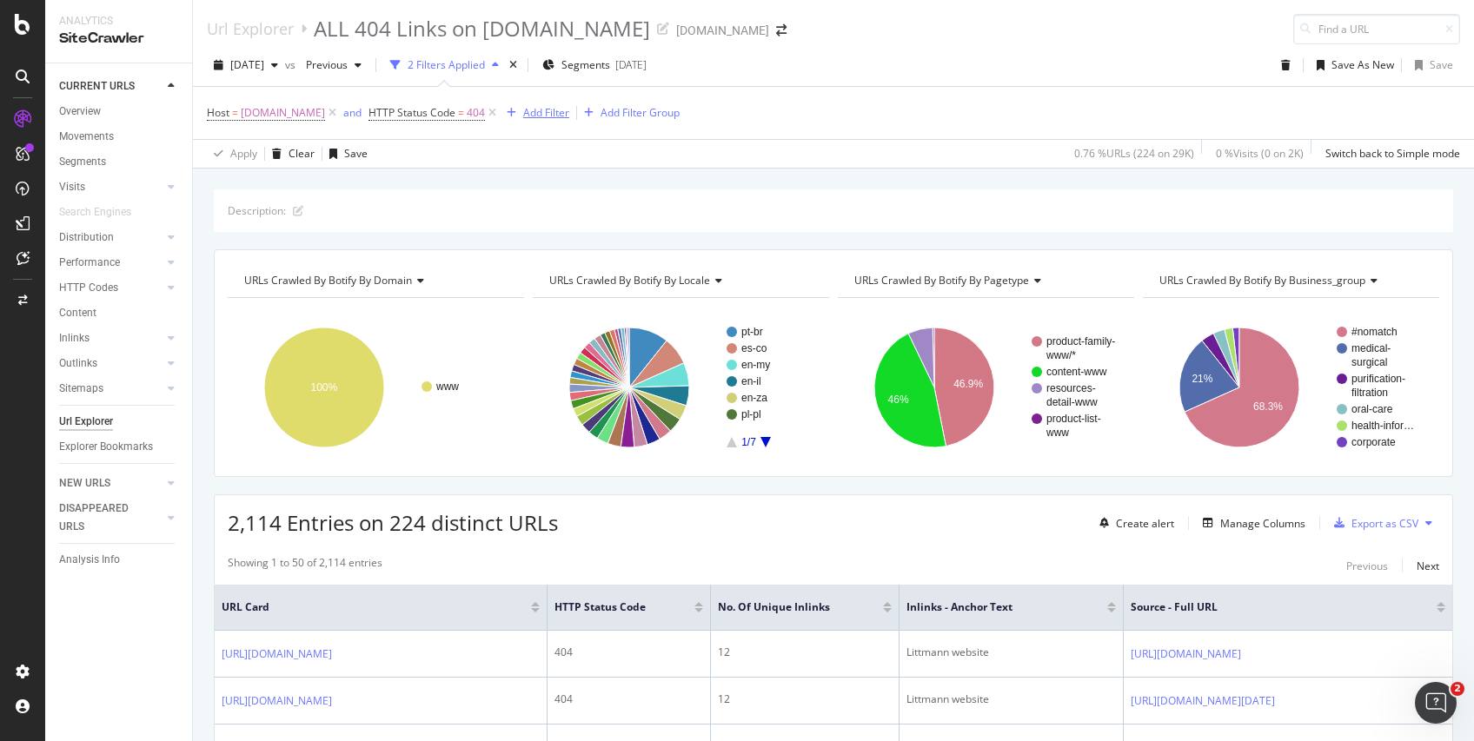
click at [557, 106] on div "Add Filter" at bounding box center [546, 112] width 46 height 15
click at [606, 66] on span "Segments" at bounding box center [585, 64] width 49 height 15
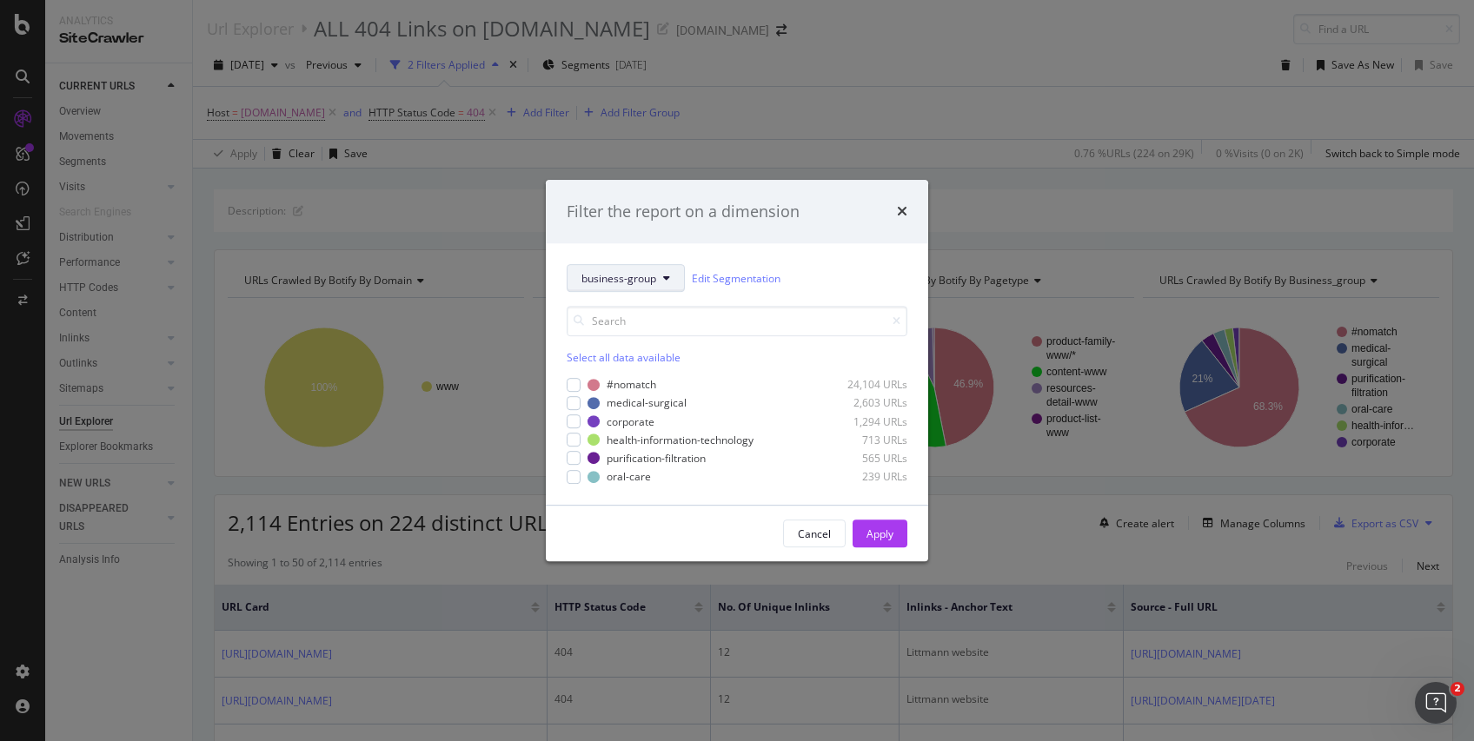
click at [643, 275] on span "business-group" at bounding box center [618, 278] width 75 height 15
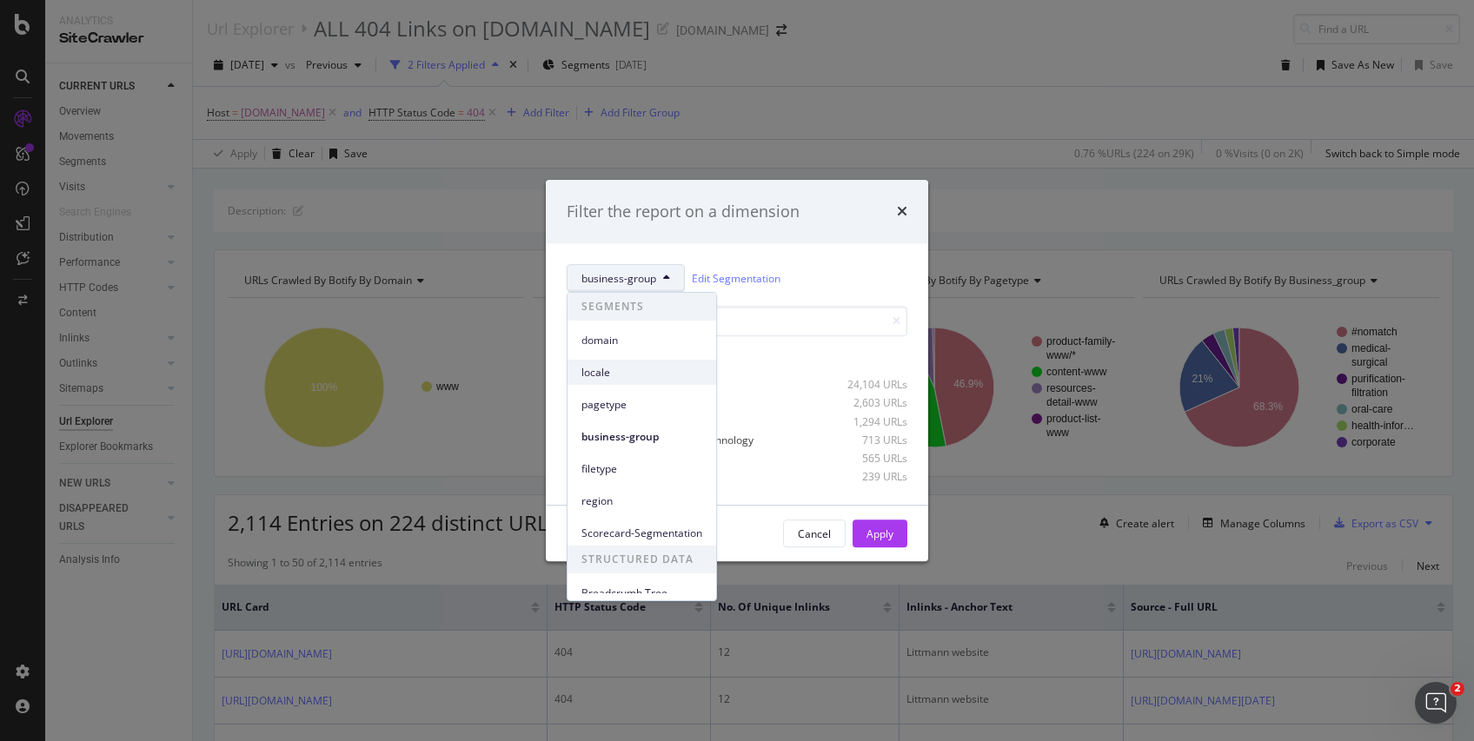
click at [623, 378] on span "locale" at bounding box center [641, 373] width 121 height 16
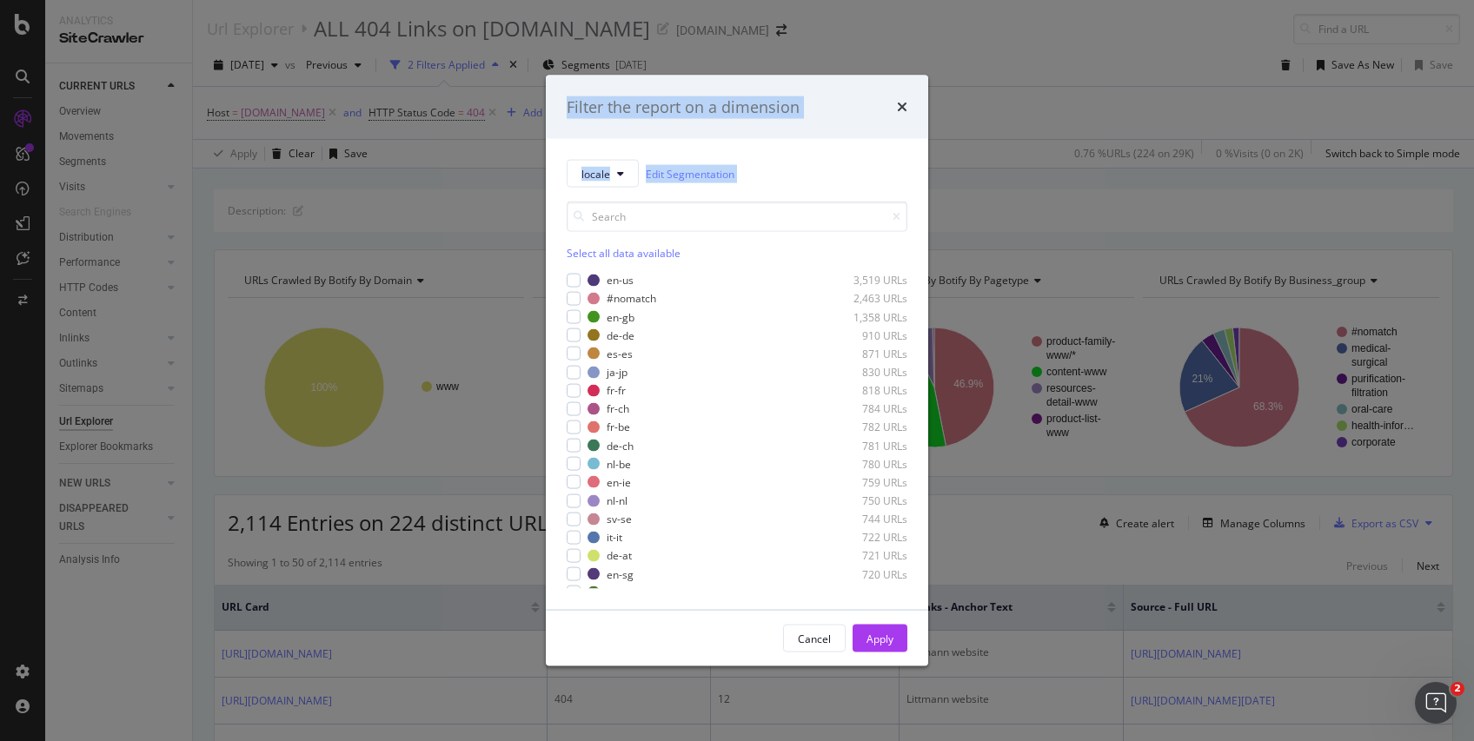
drag, startPoint x: 938, startPoint y: 499, endPoint x: 901, endPoint y: 513, distance: 39.1
click at [901, 513] on div "Filter the report on a dimension locale Edit Segmentation Select all data avail…" at bounding box center [737, 370] width 1474 height 741
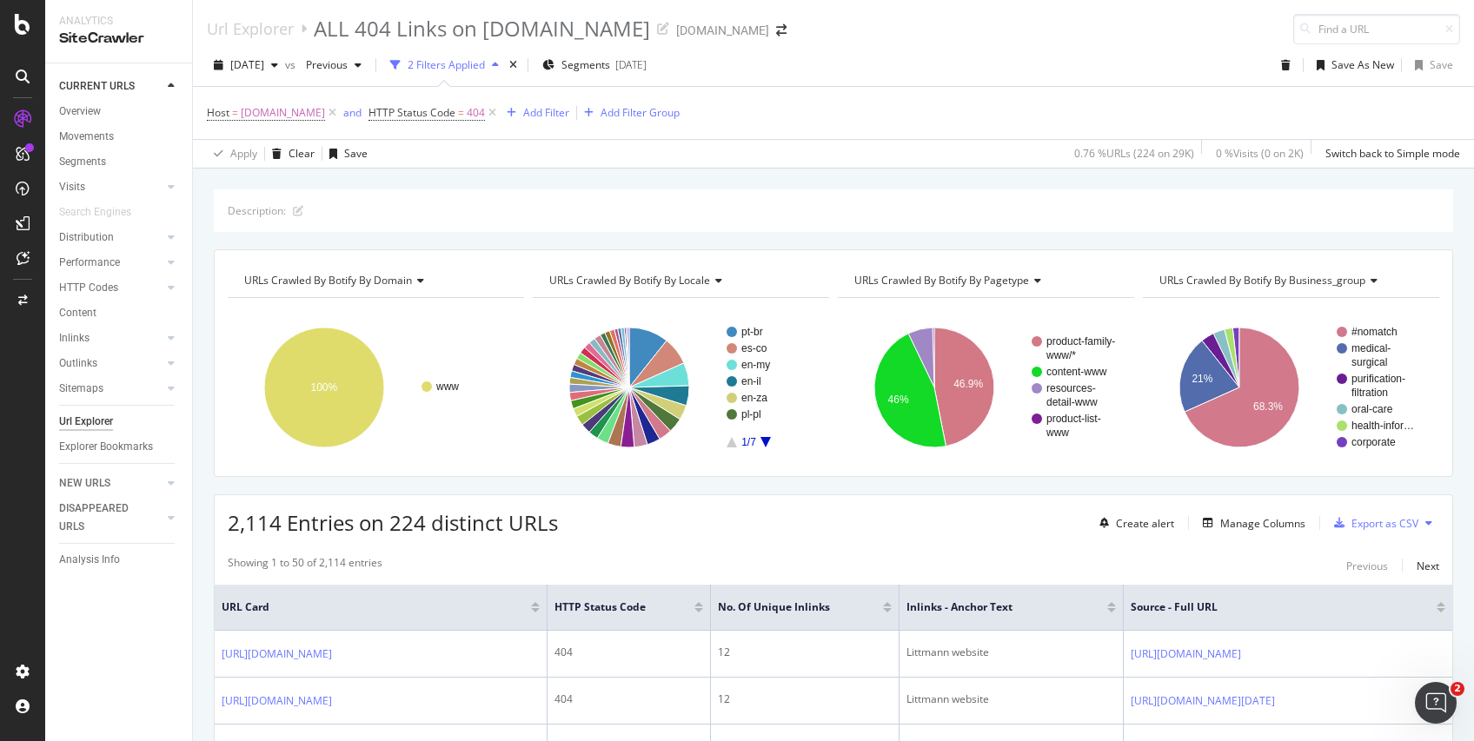
click at [901, 513] on div "2,114 Entries on 224 distinct URLs Create alert Manage Columns Export as CSV" at bounding box center [833, 516] width 1237 height 43
click at [610, 70] on span "Segments" at bounding box center [585, 64] width 49 height 15
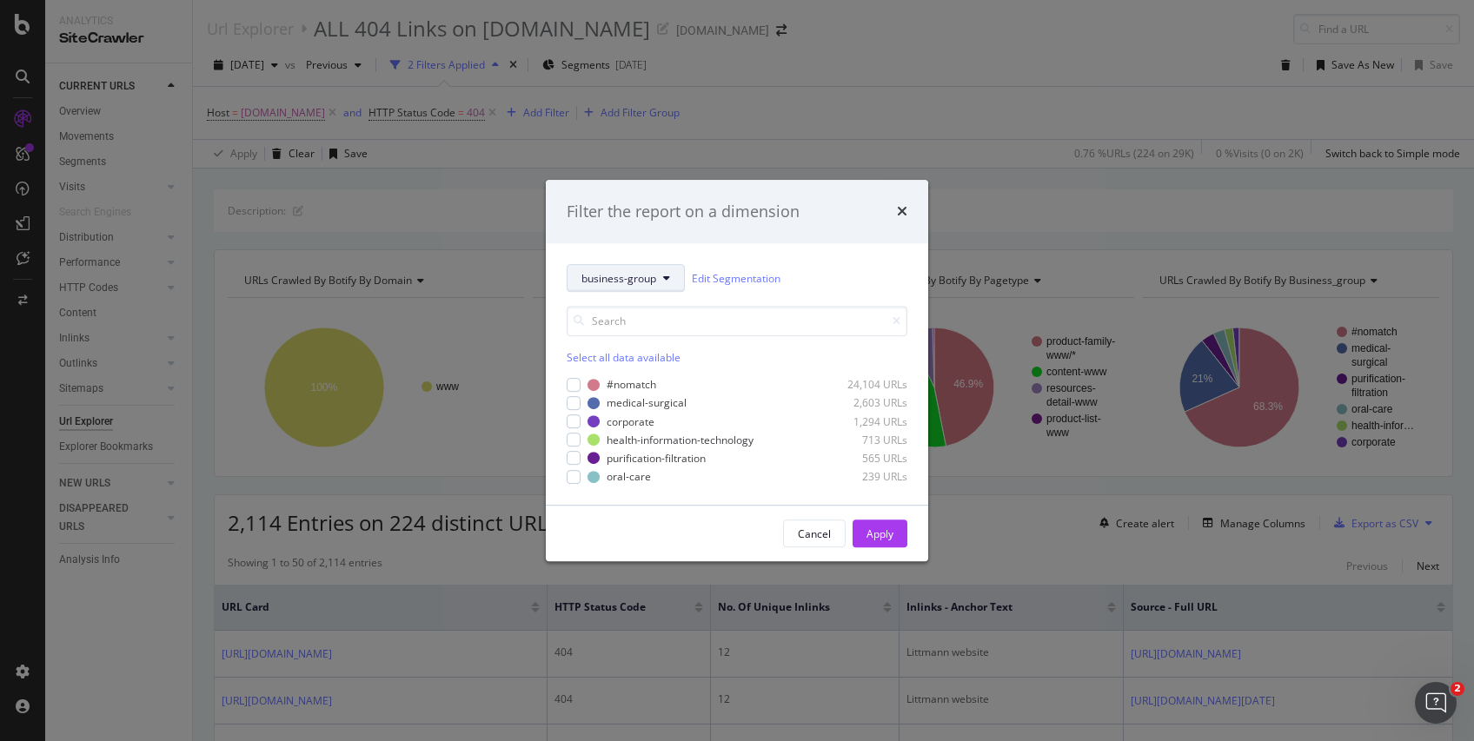
click at [639, 276] on span "business-group" at bounding box center [618, 278] width 75 height 15
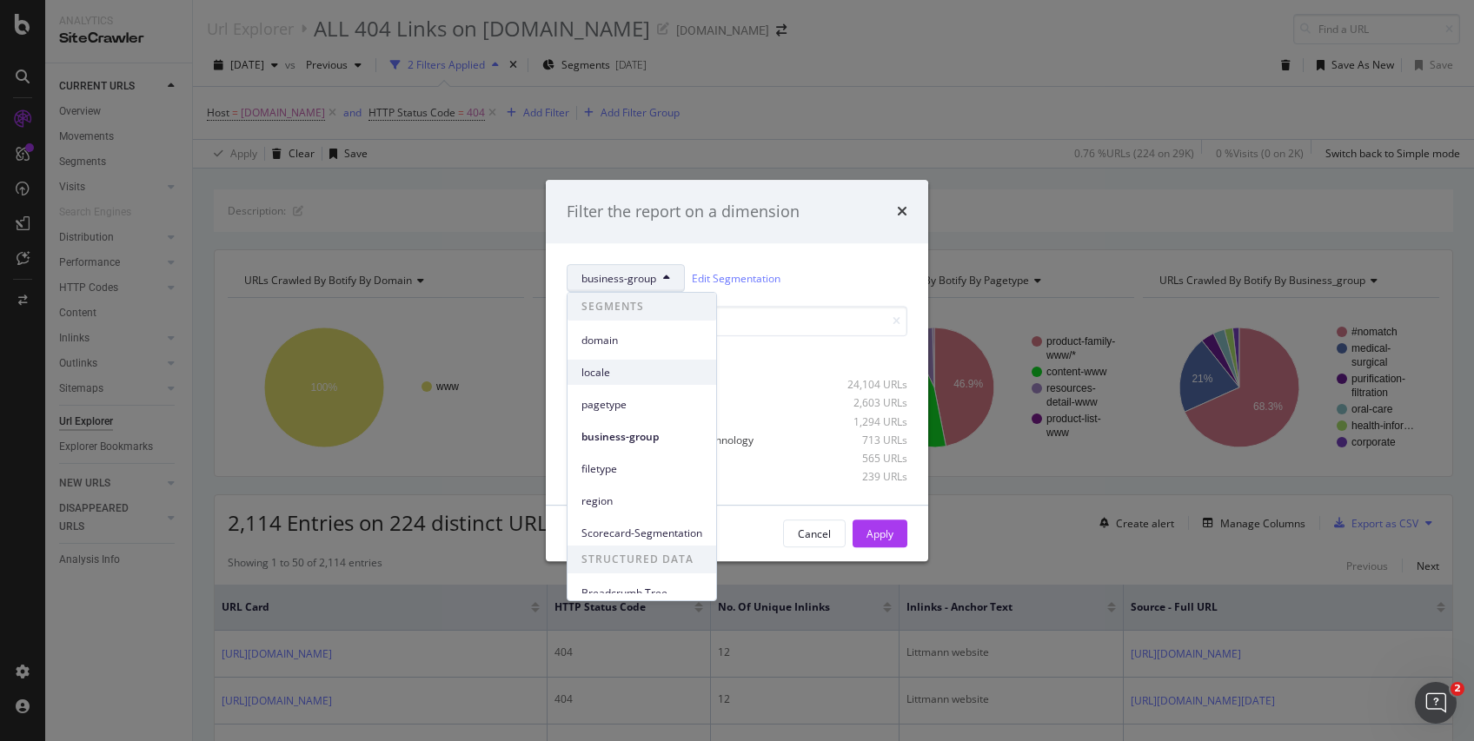
click at [629, 370] on span "locale" at bounding box center [641, 373] width 121 height 16
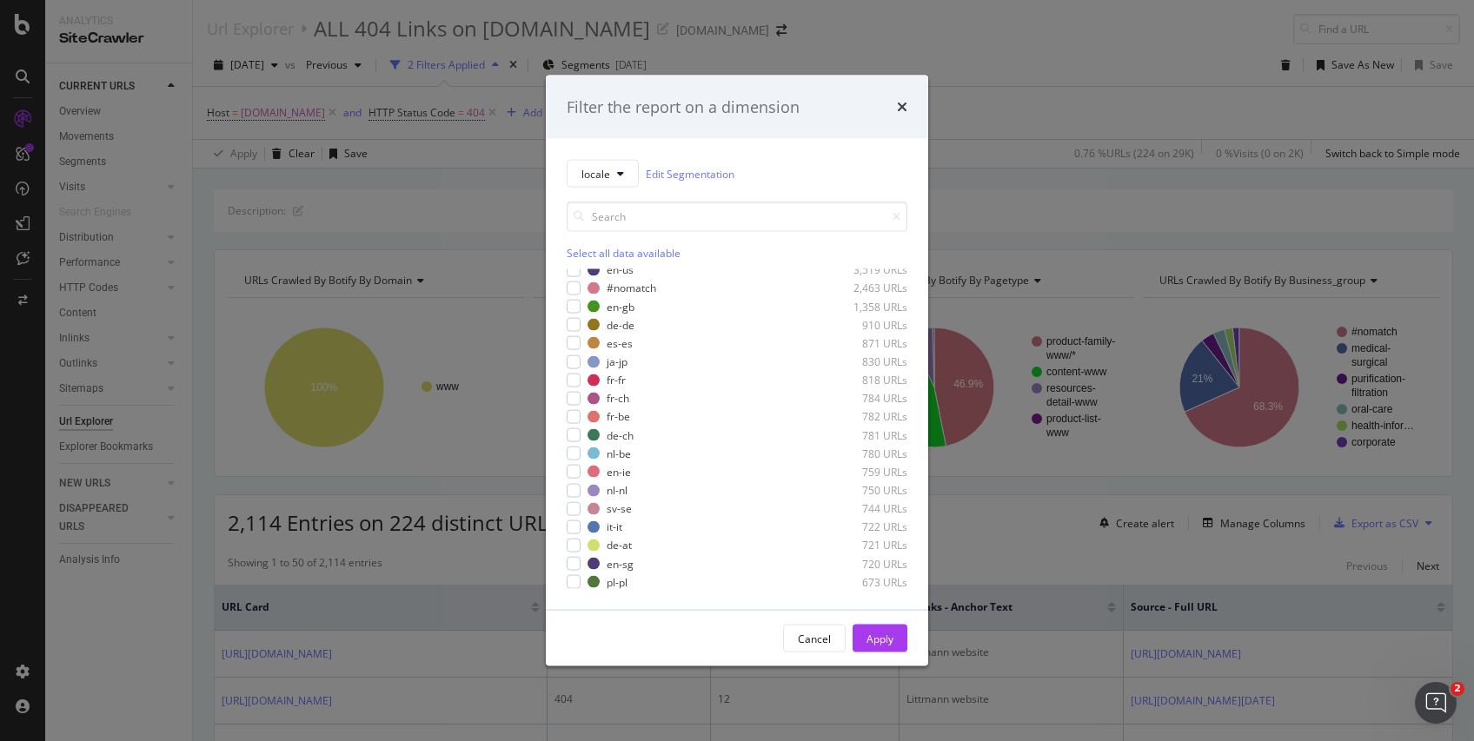
scroll to position [0, 0]
